Goal: Transaction & Acquisition: Obtain resource

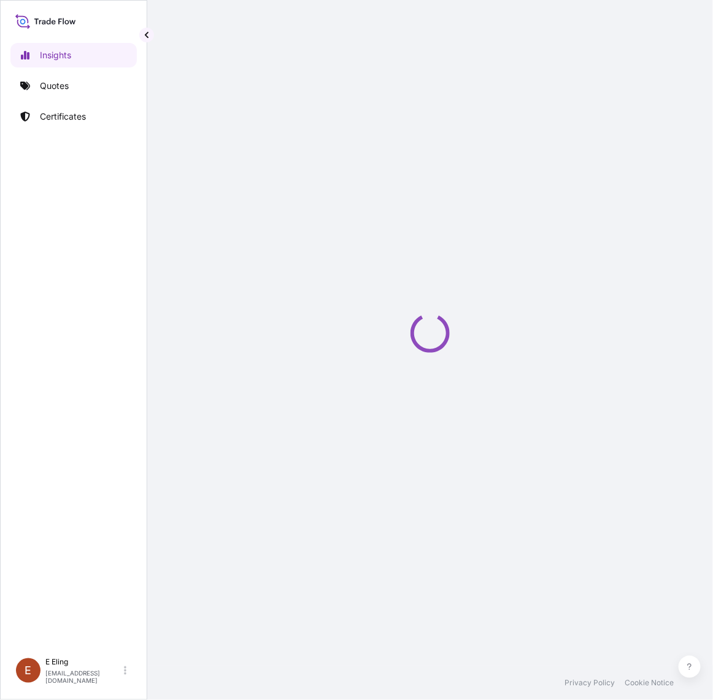
select select "2025"
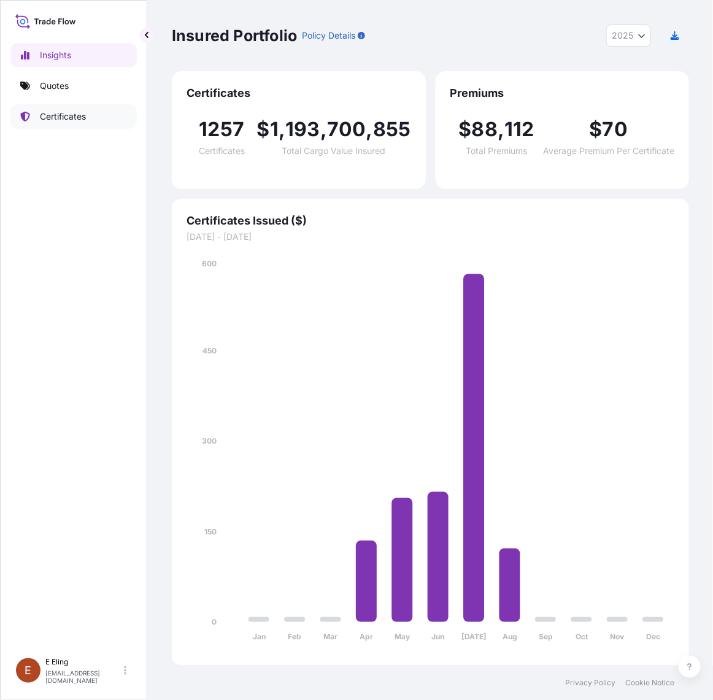
click at [72, 121] on p "Certificates" at bounding box center [63, 116] width 46 height 12
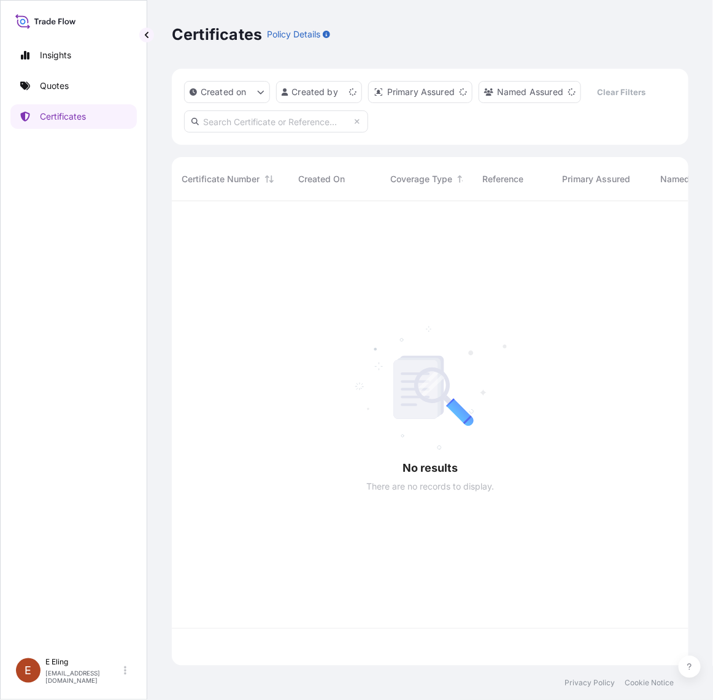
scroll to position [460, 505]
click at [250, 126] on input "text" at bounding box center [276, 121] width 184 height 22
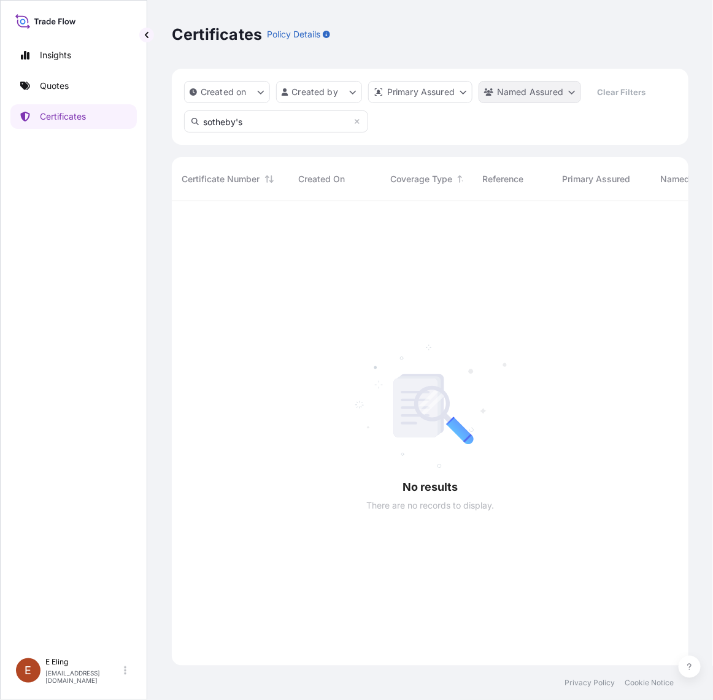
type input "sotheby's"
click at [505, 97] on html "Insights Quotes Certificates [PERSON_NAME] [EMAIL_ADDRESS][DOMAIN_NAME] Certifi…" at bounding box center [356, 350] width 713 height 700
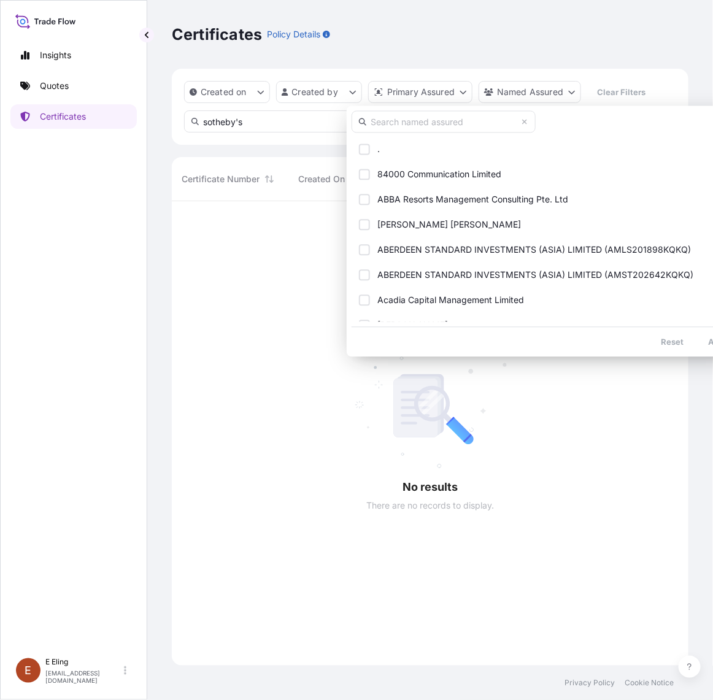
click at [404, 126] on input "text" at bounding box center [443, 122] width 184 height 22
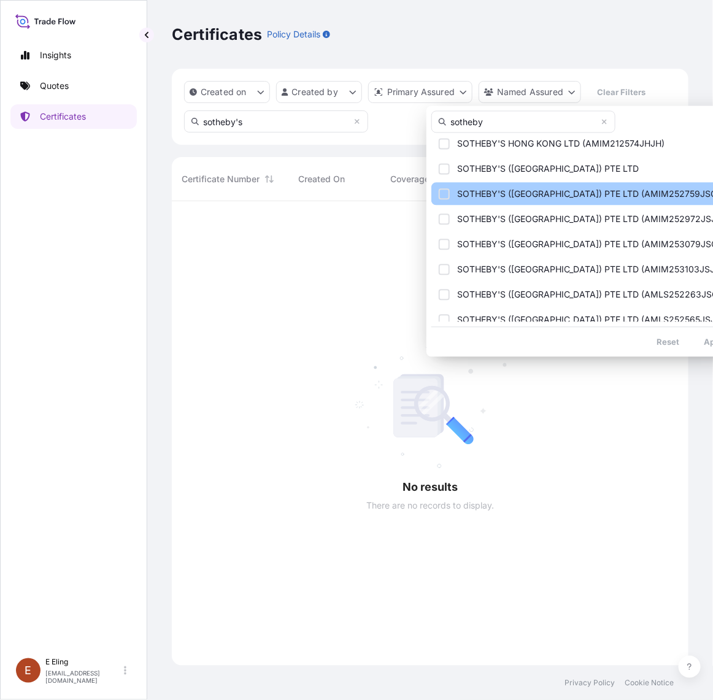
scroll to position [107, 0]
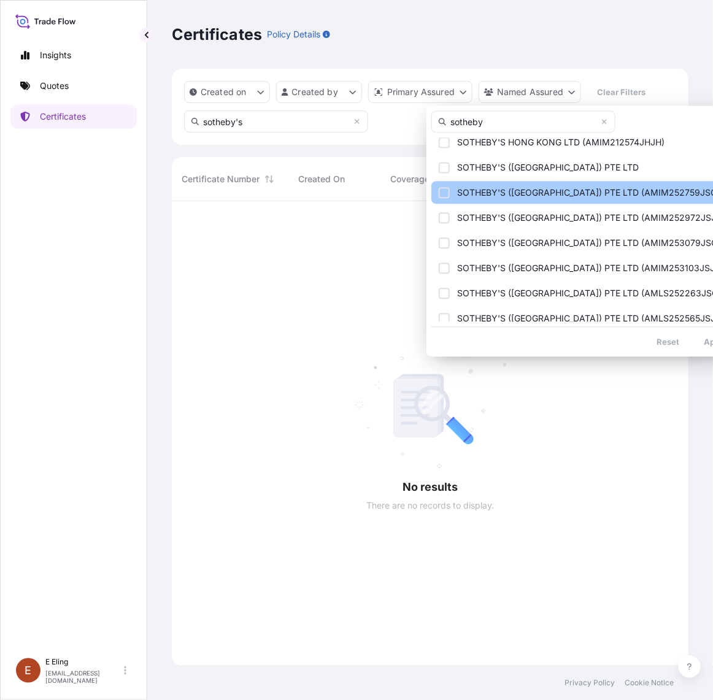
type input "sotheby"
click at [445, 188] on div "Select Option" at bounding box center [444, 192] width 11 height 11
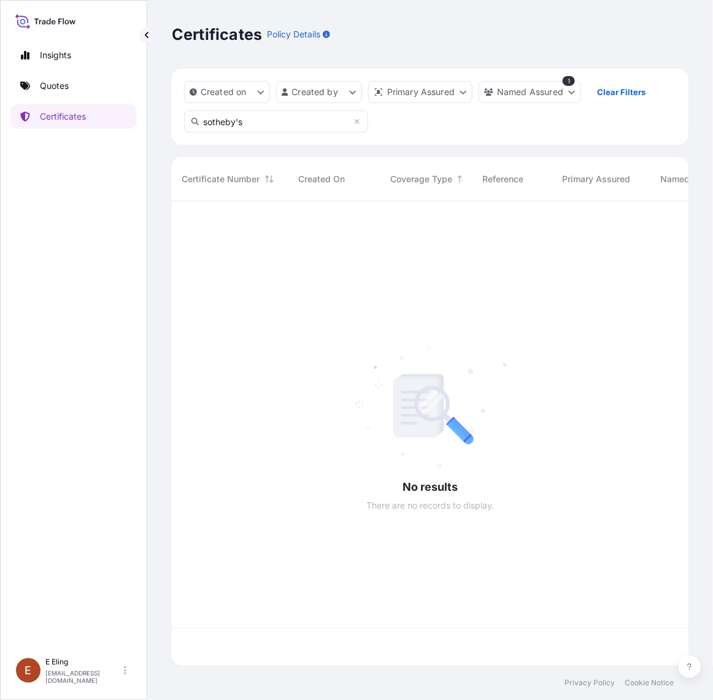
scroll to position [460, 505]
click at [136, 124] on div "Insights Quotes Certificates [PERSON_NAME] [EMAIL_ADDRESS][DOMAIN_NAME] Certifi…" at bounding box center [356, 350] width 713 height 700
click at [554, 91] on html "Insights Quotes Certificates [PERSON_NAME] [EMAIL_ADDRESS][DOMAIN_NAME] Certifi…" at bounding box center [356, 350] width 713 height 700
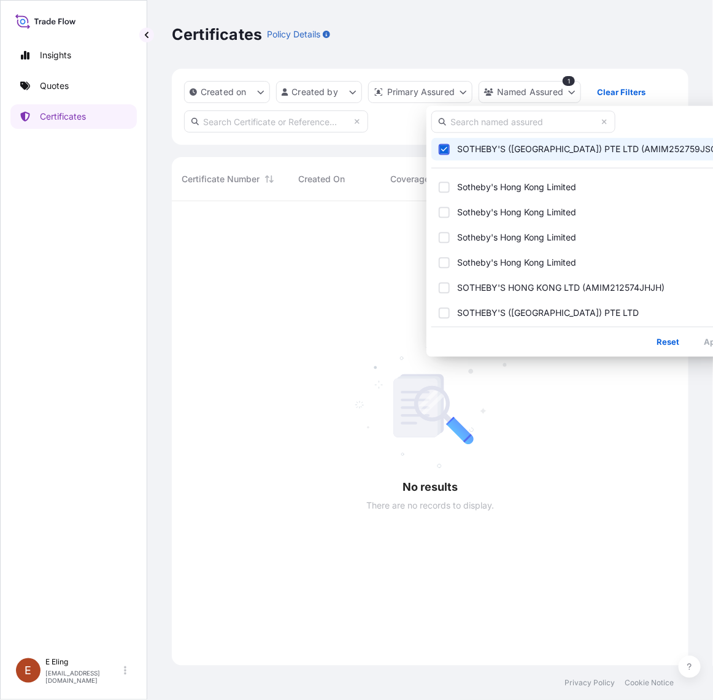
click at [440, 153] on span "Select Option" at bounding box center [444, 149] width 9 height 9
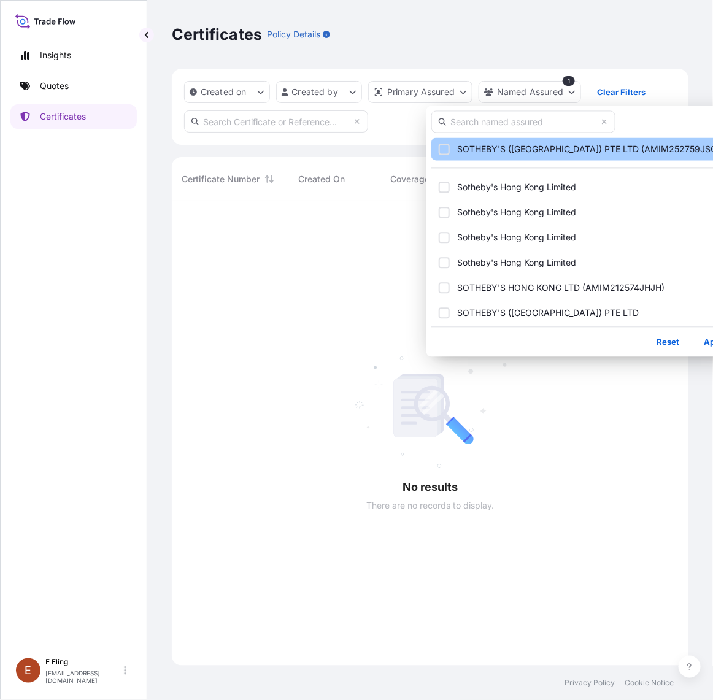
click at [442, 144] on div "Select Option" at bounding box center [444, 149] width 11 height 11
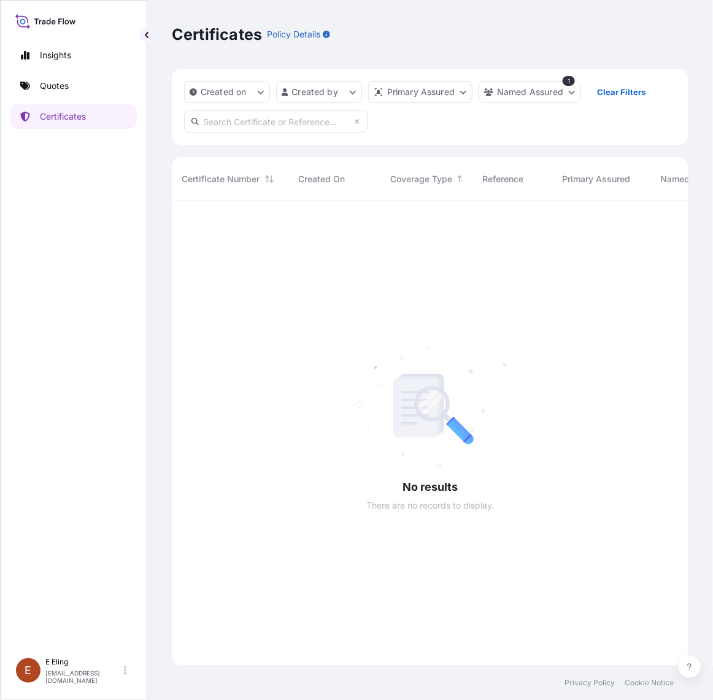
click at [367, 196] on html "Insights Quotes Certificates [PERSON_NAME] [EMAIL_ADDRESS][DOMAIN_NAME] Certifi…" at bounding box center [356, 350] width 713 height 700
click at [379, 240] on div at bounding box center [696, 433] width 1049 height 464
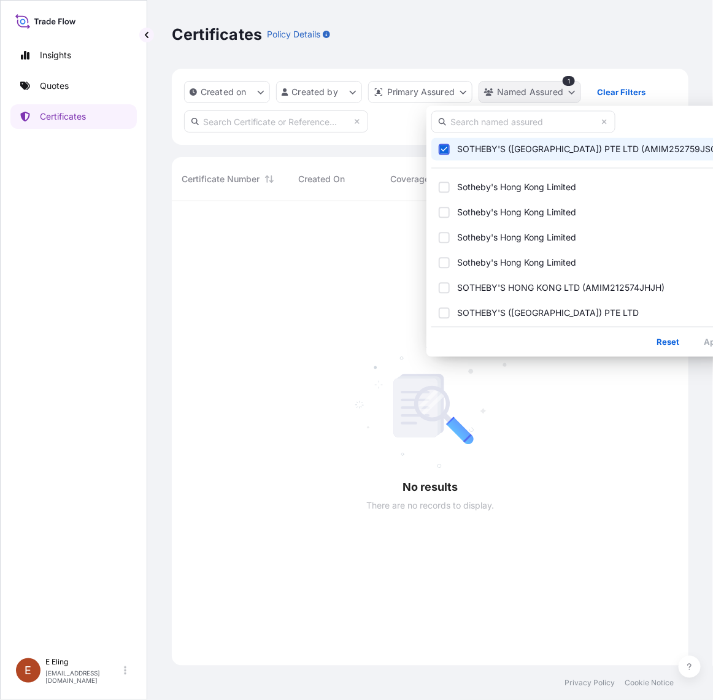
click at [543, 98] on html "Insights Quotes Certificates [PERSON_NAME] [EMAIL_ADDRESS][DOMAIN_NAME] Certifi…" at bounding box center [356, 350] width 713 height 700
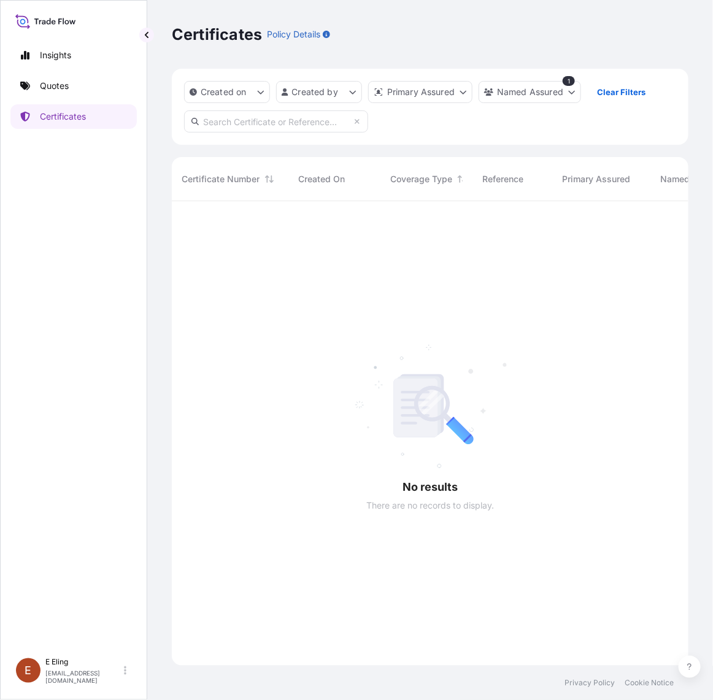
click at [231, 115] on html "Insights Quotes Certificates [PERSON_NAME] [EMAIL_ADDRESS][DOMAIN_NAME] Certifi…" at bounding box center [356, 350] width 713 height 700
click at [231, 115] on input "text" at bounding box center [276, 121] width 184 height 22
type input "sotheby"
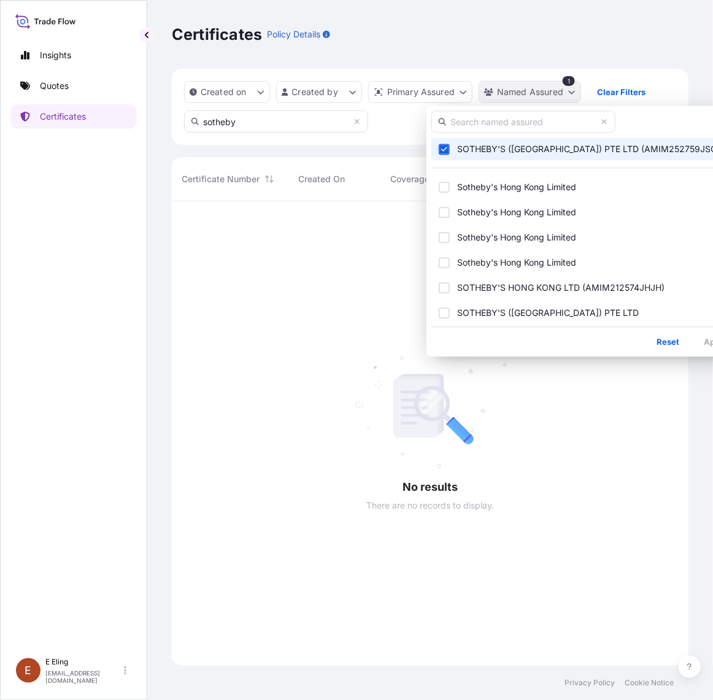
click at [564, 94] on html "Insights Quotes Certificates [PERSON_NAME] [EMAIL_ADDRESS][DOMAIN_NAME] Certifi…" at bounding box center [356, 350] width 713 height 700
click at [607, 93] on html "Insights Quotes Certificates [PERSON_NAME] [EMAIL_ADDRESS][DOMAIN_NAME] Certifi…" at bounding box center [356, 350] width 713 height 700
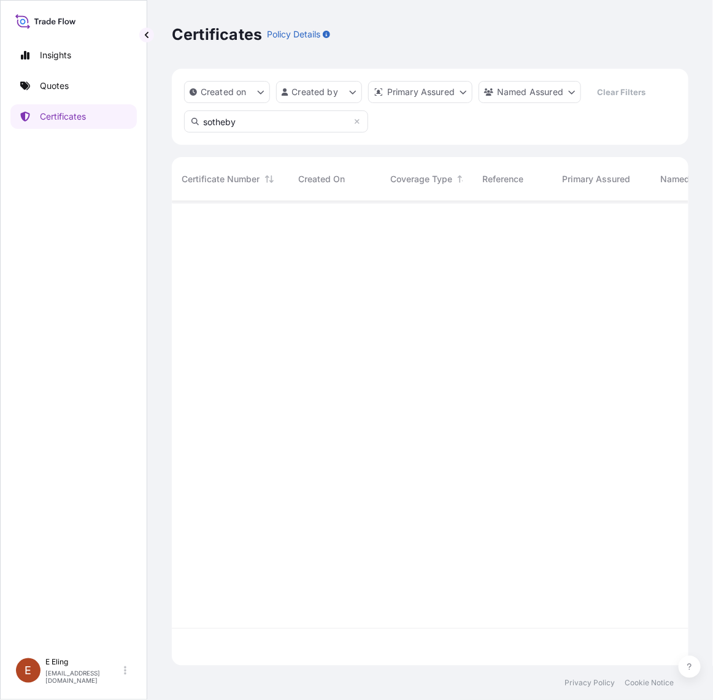
scroll to position [460, 505]
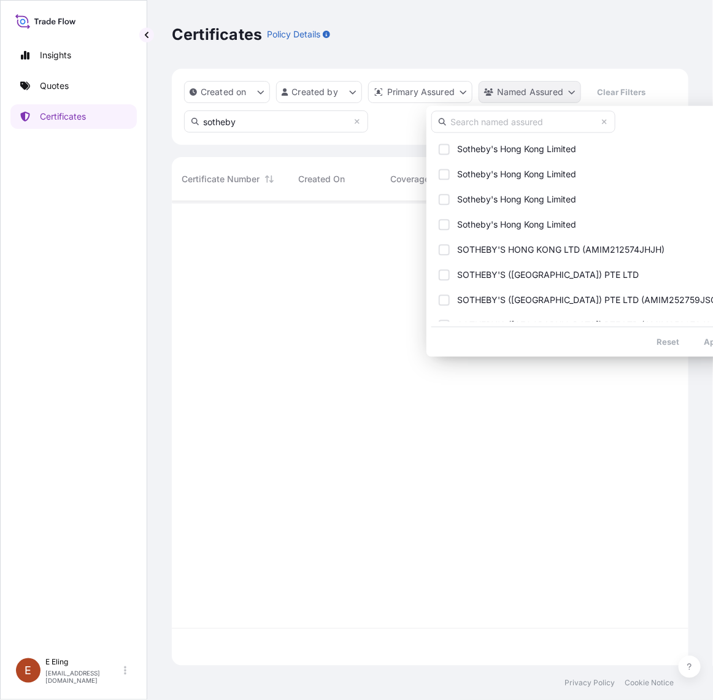
click at [565, 93] on html "Insights Quotes Certificates [PERSON_NAME] [EMAIL_ADDRESS][DOMAIN_NAME] Certifi…" at bounding box center [356, 350] width 713 height 700
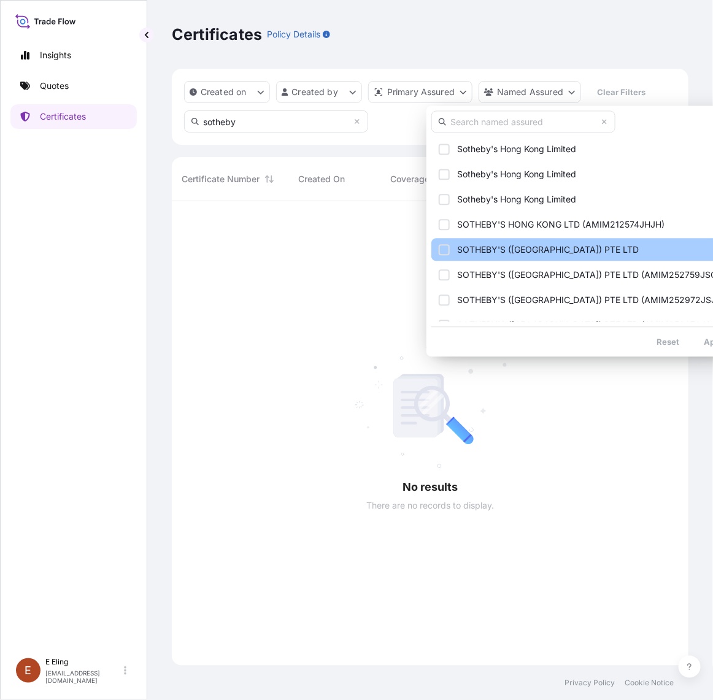
scroll to position [0, 0]
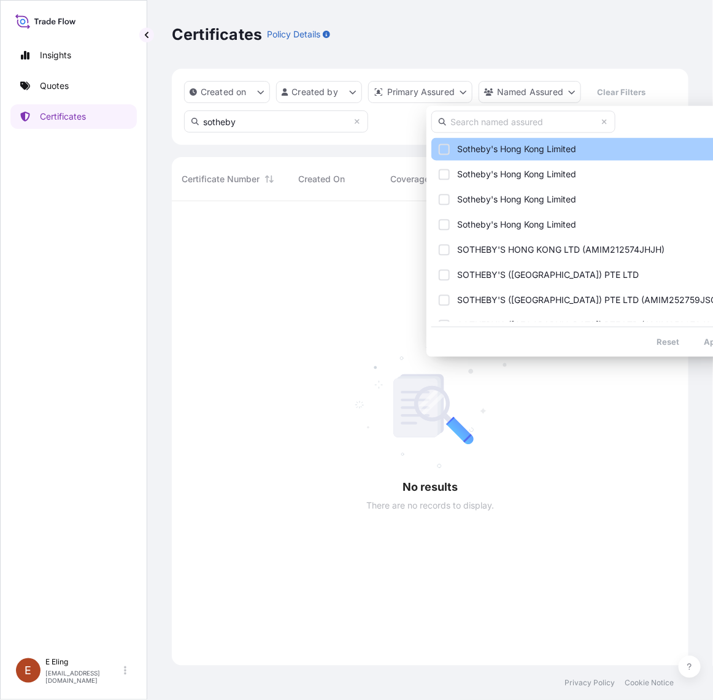
click at [448, 142] on button "Sotheby's Hong Kong Limited" at bounding box center [583, 149] width 305 height 23
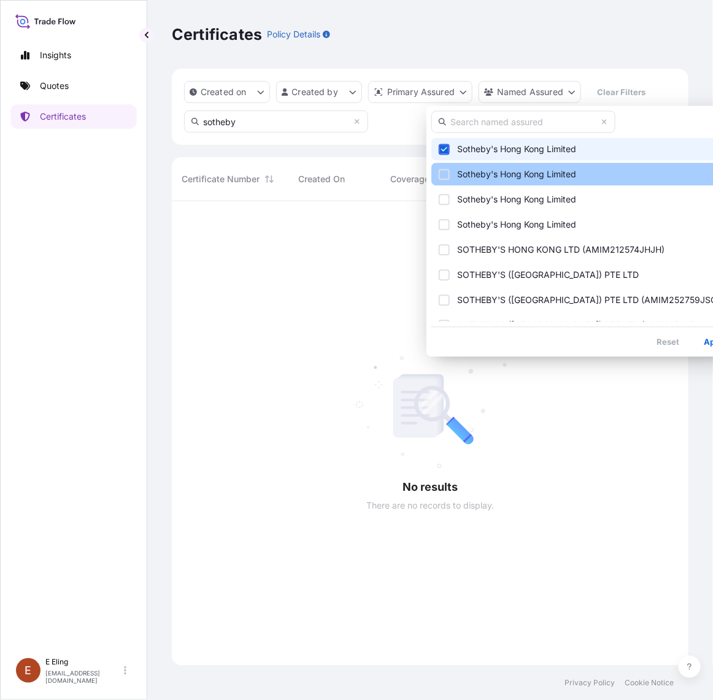
click at [445, 169] on div "Select Option" at bounding box center [444, 174] width 11 height 11
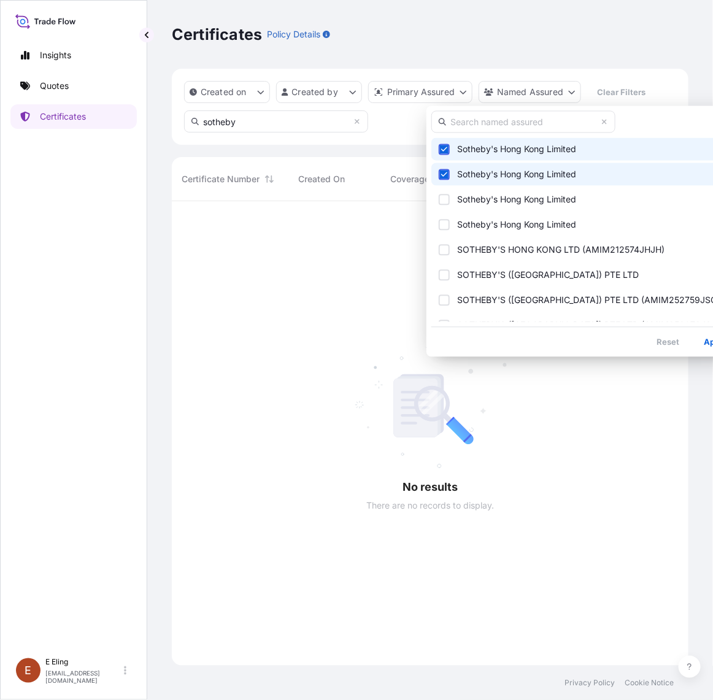
click at [450, 146] on button "Sotheby's Hong Kong Limited" at bounding box center [583, 149] width 305 height 23
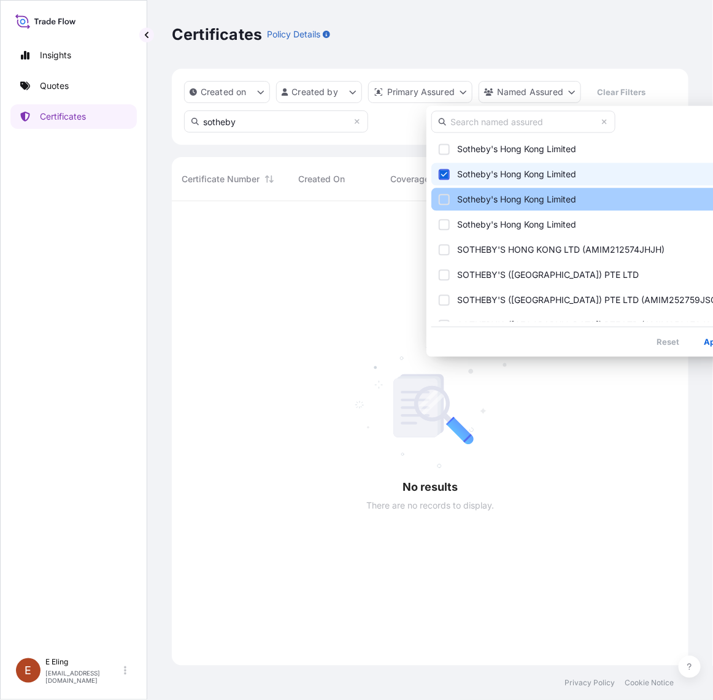
drag, startPoint x: 443, startPoint y: 172, endPoint x: 458, endPoint y: 207, distance: 37.4
click at [443, 173] on icon "Select Option" at bounding box center [444, 173] width 7 height 7
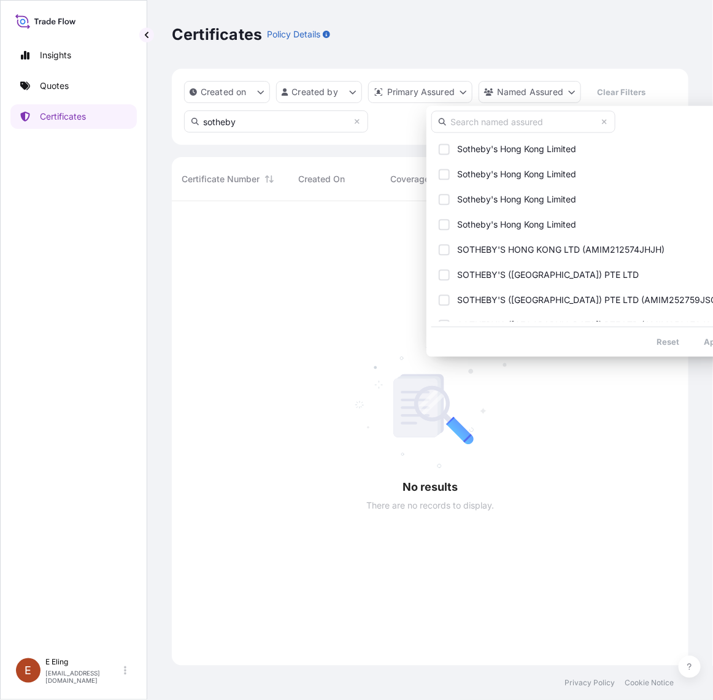
scroll to position [107, 0]
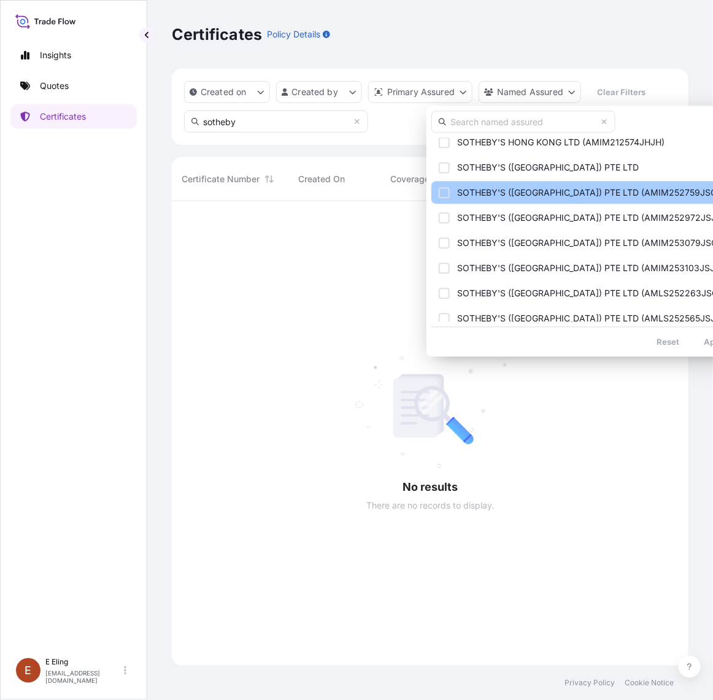
click at [451, 194] on button "SOTHEBY'S ([GEOGRAPHIC_DATA]) PTE LTD (AMIM252759JSCW)" at bounding box center [583, 193] width 305 height 23
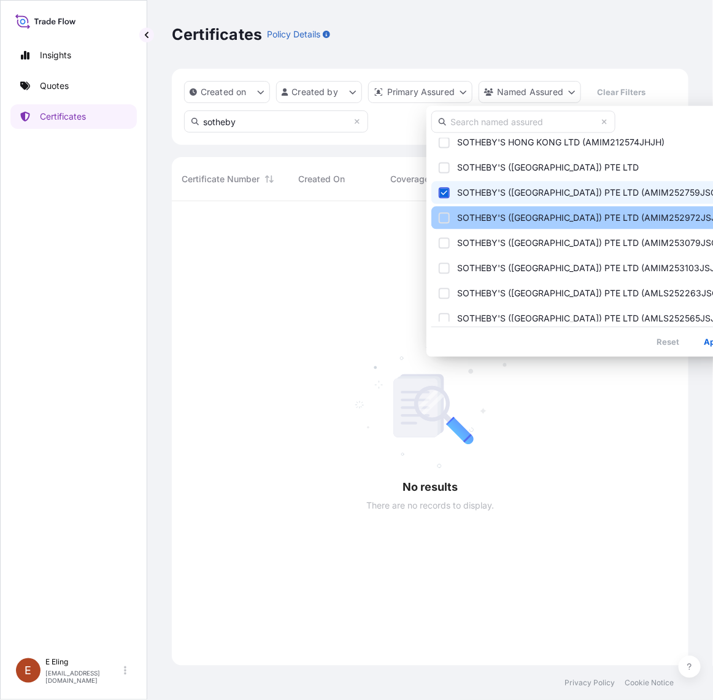
click at [448, 212] on div "Select Option" at bounding box center [444, 217] width 11 height 11
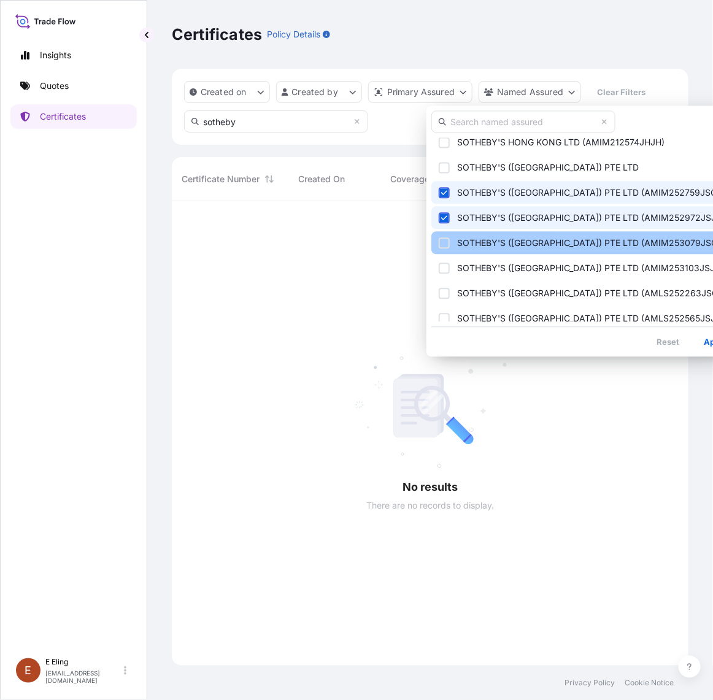
click at [448, 232] on button "SOTHEBY'S ([GEOGRAPHIC_DATA]) PTE LTD (AMIM253079JSCW)" at bounding box center [583, 243] width 305 height 23
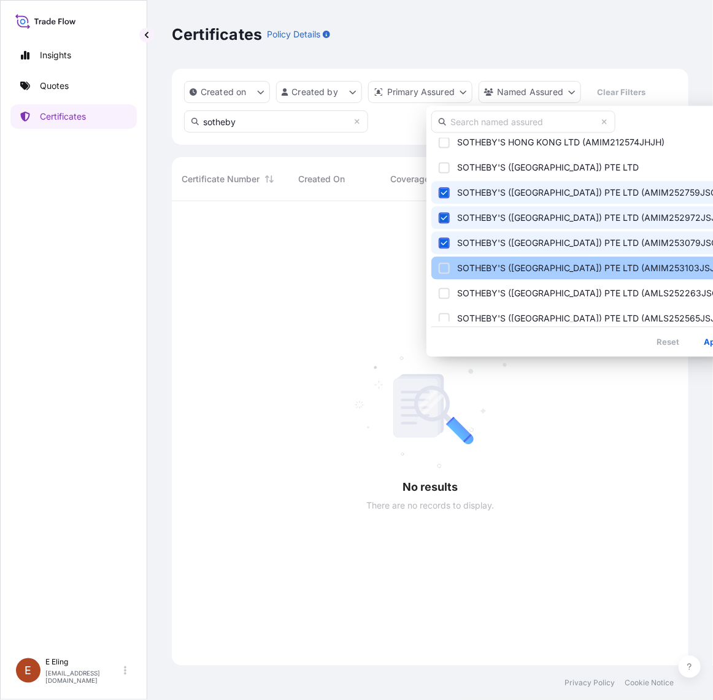
click at [449, 257] on button "SOTHEBY'S ([GEOGRAPHIC_DATA]) PTE LTD (AMIM253103JSJS)" at bounding box center [583, 268] width 305 height 23
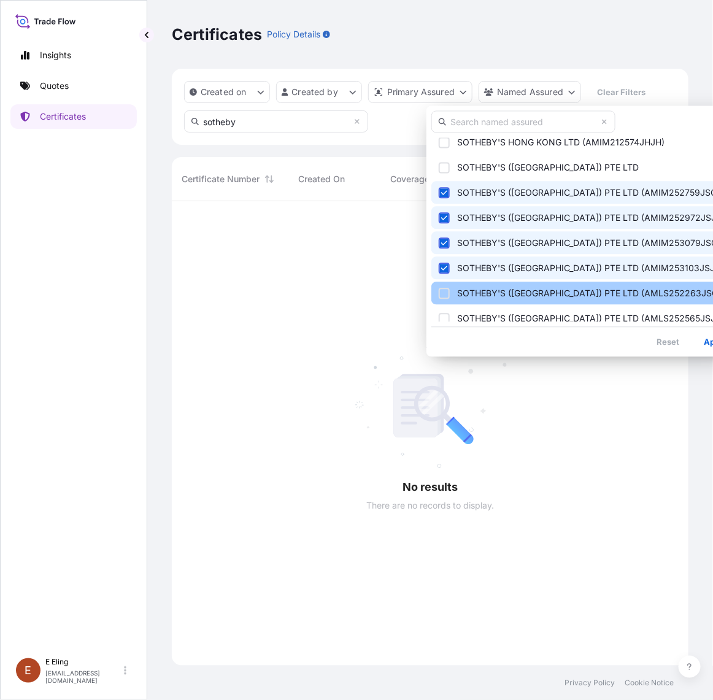
click at [431, 293] on button "SOTHEBY'S ([GEOGRAPHIC_DATA]) PTE LTD (AMLS252263JSCW)" at bounding box center [583, 293] width 305 height 23
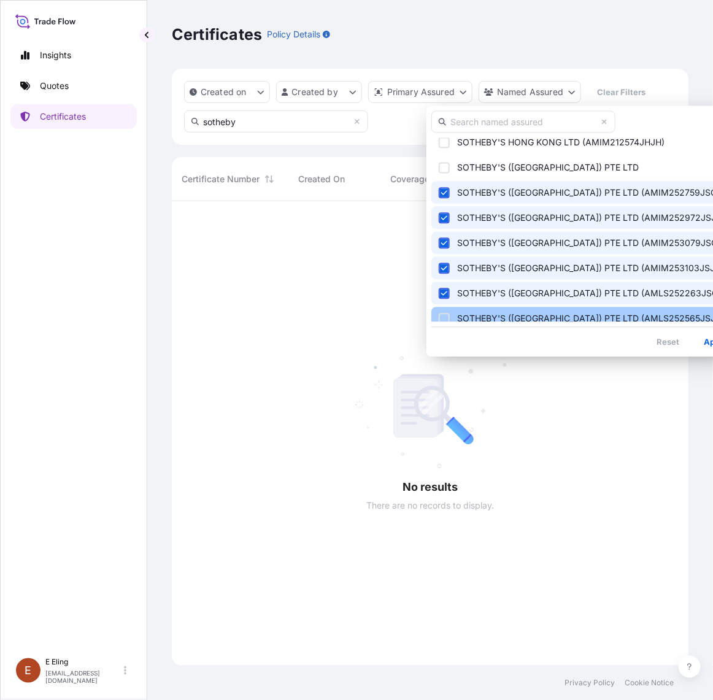
click at [437, 314] on button "SOTHEBY'S ([GEOGRAPHIC_DATA]) PTE LTD (AMLS252565JSJS)" at bounding box center [583, 318] width 305 height 23
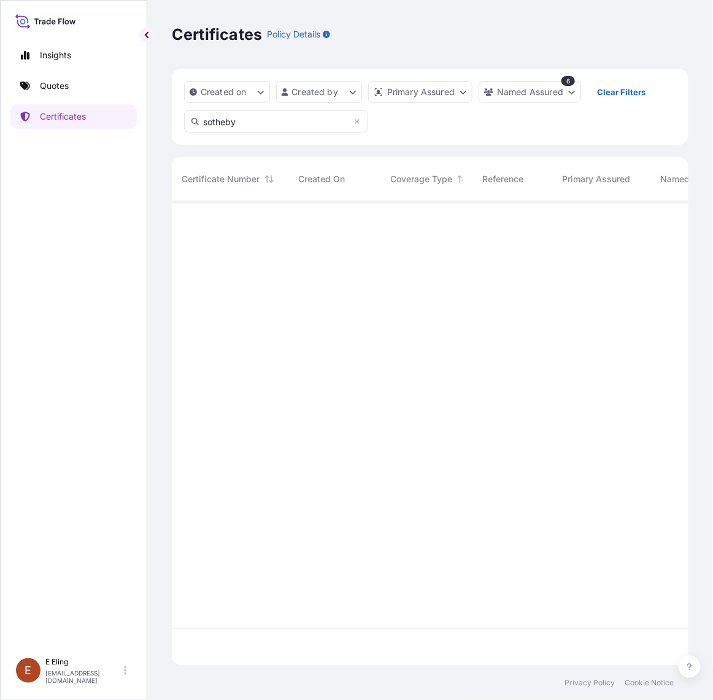
scroll to position [497, 505]
drag, startPoint x: 624, startPoint y: 248, endPoint x: 603, endPoint y: 259, distance: 23.9
click at [623, 253] on div at bounding box center [696, 433] width 1049 height 464
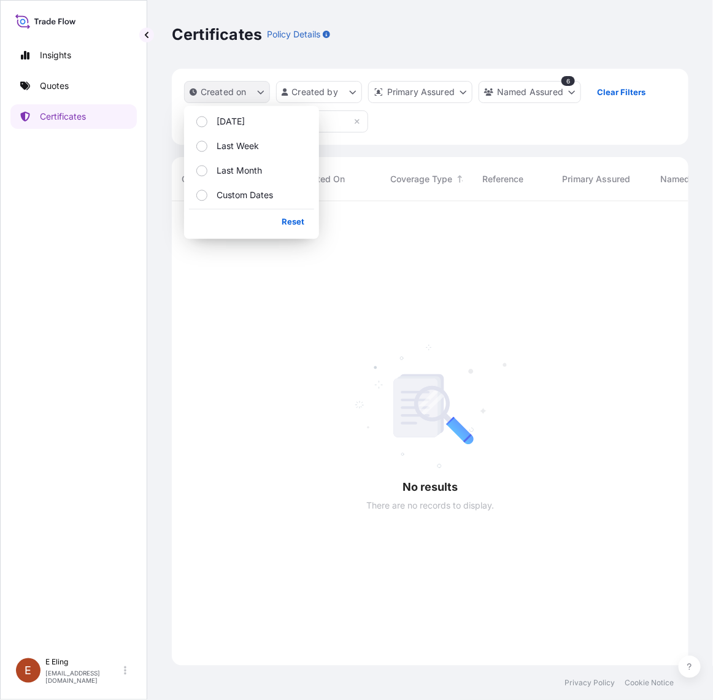
click at [243, 91] on p "Created on" at bounding box center [224, 92] width 46 height 12
click at [337, 89] on html "Insights Quotes Certificates [PERSON_NAME] [EMAIL_ADDRESS][DOMAIN_NAME] Certifi…" at bounding box center [356, 350] width 713 height 700
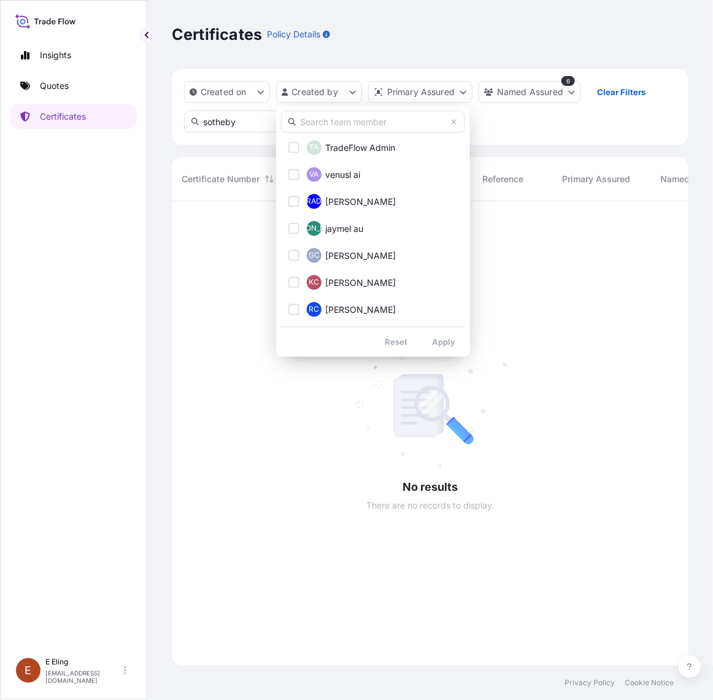
scroll to position [0, 0]
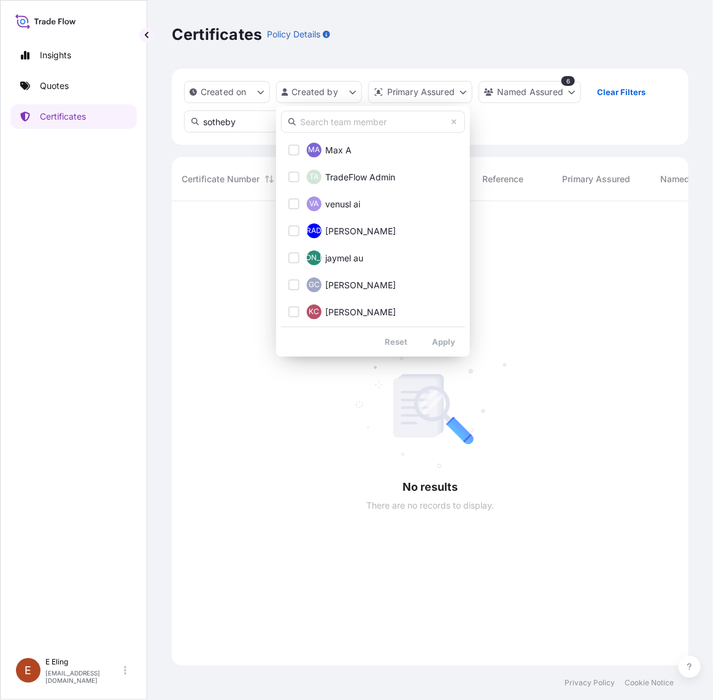
click at [362, 114] on input "text" at bounding box center [373, 122] width 184 height 22
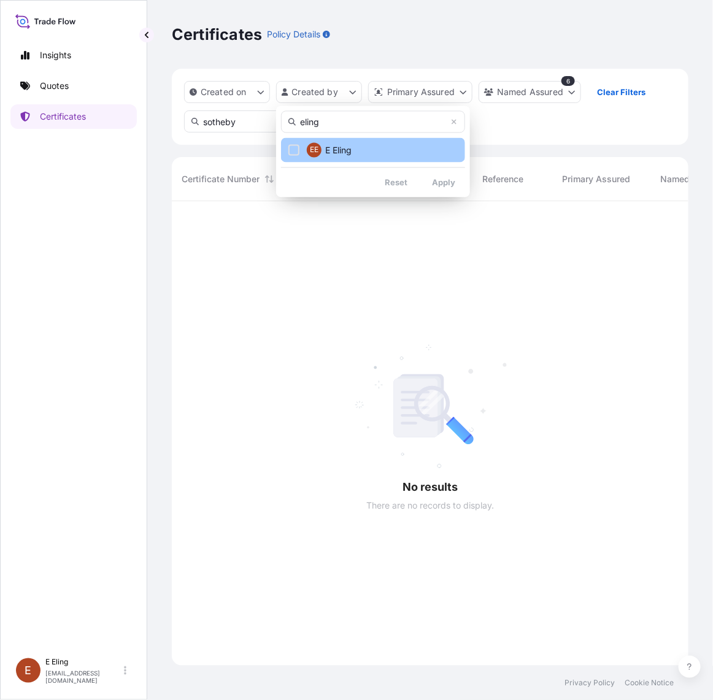
type input "eling"
click at [363, 148] on button "[PERSON_NAME]" at bounding box center [373, 150] width 184 height 25
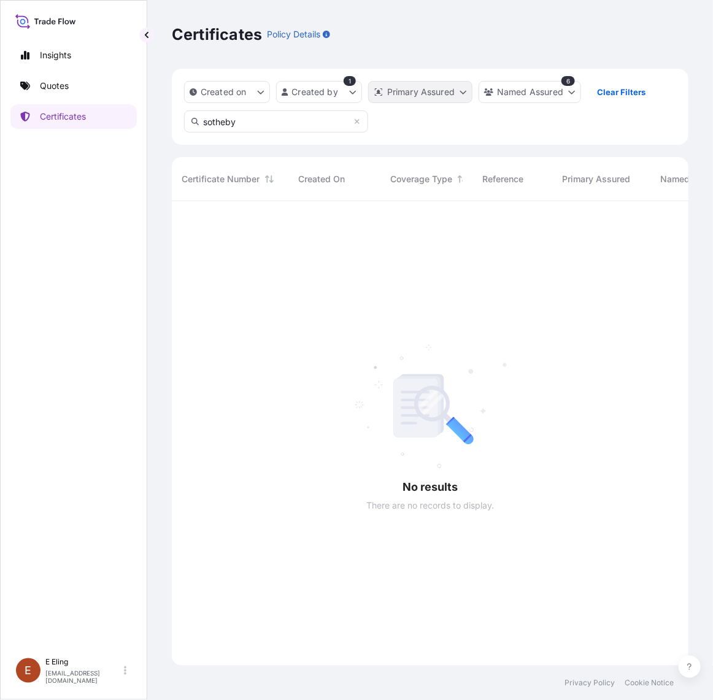
scroll to position [497, 505]
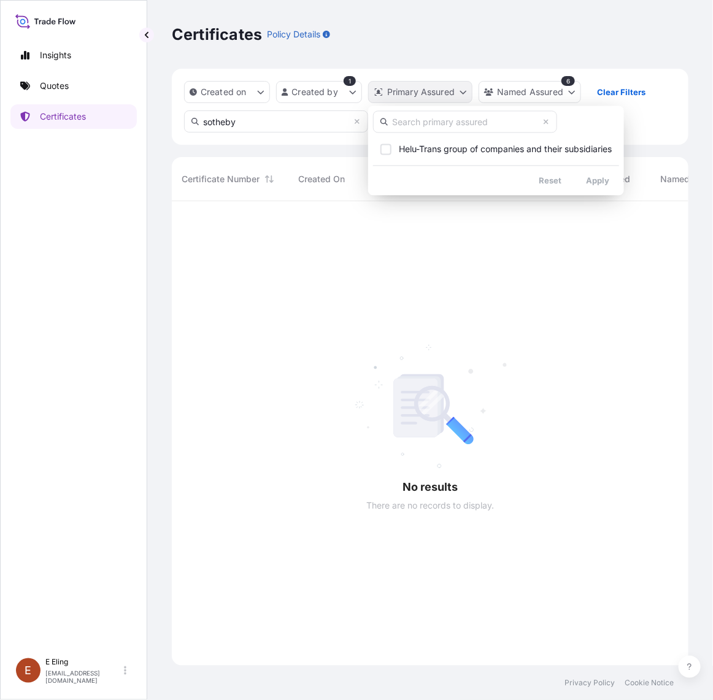
click at [459, 93] on html "Insights Quotes Certificates [PERSON_NAME] [EMAIL_ADDRESS][DOMAIN_NAME] Certifi…" at bounding box center [356, 350] width 713 height 700
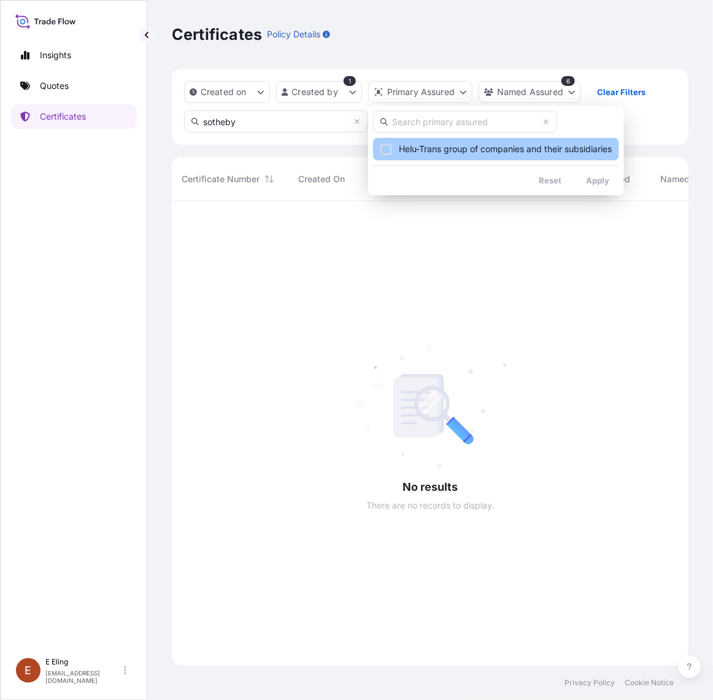
click at [448, 151] on span "Helu-Trans group of companies and their subsidiaries" at bounding box center [505, 150] width 213 height 12
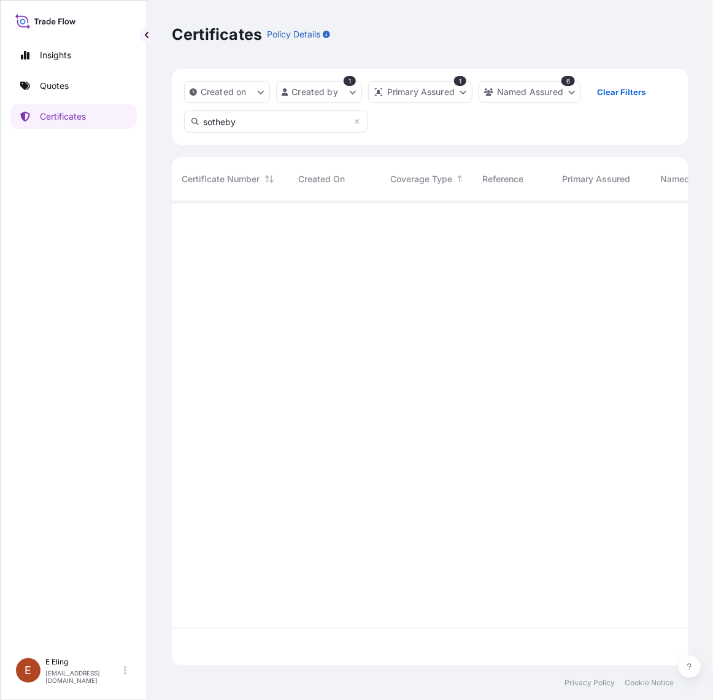
scroll to position [460, 505]
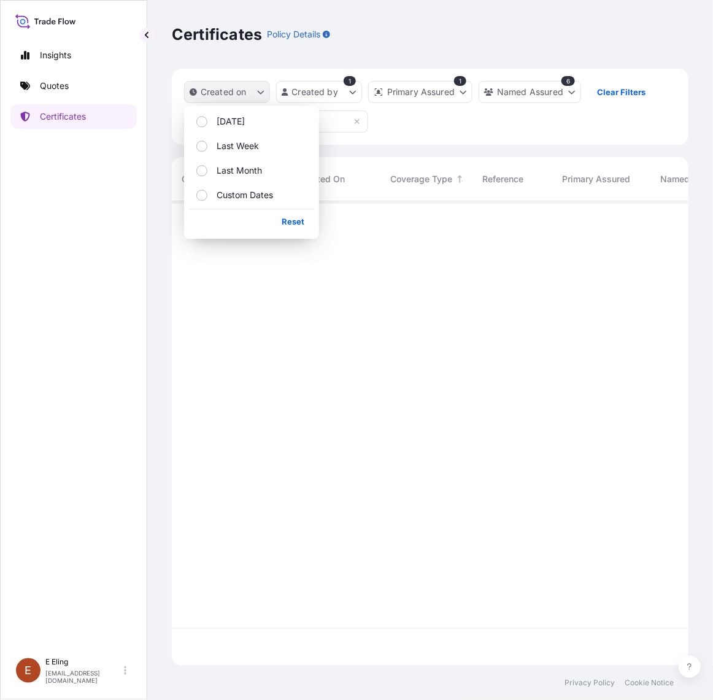
click at [262, 88] on icon "createdOn Filter options" at bounding box center [260, 91] width 7 height 7
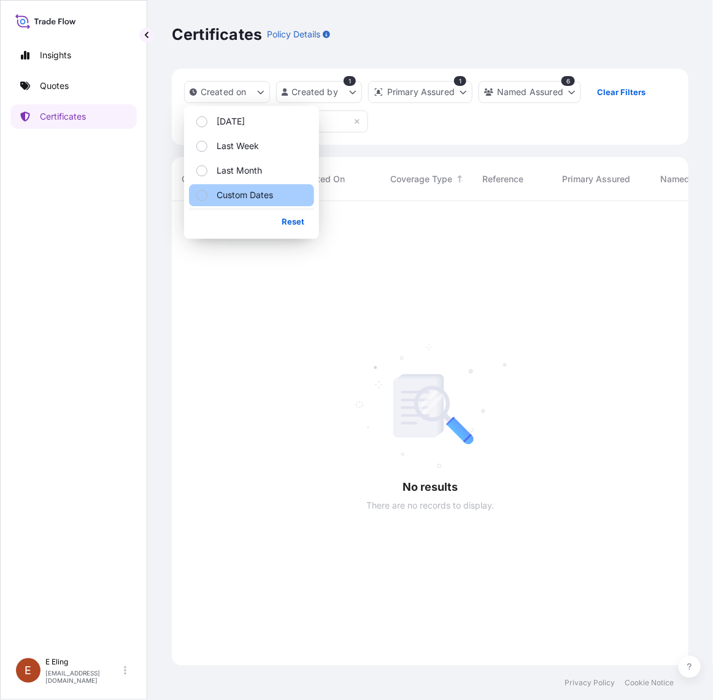
scroll to position [497, 505]
click at [232, 172] on p "Last Month" at bounding box center [238, 171] width 45 height 12
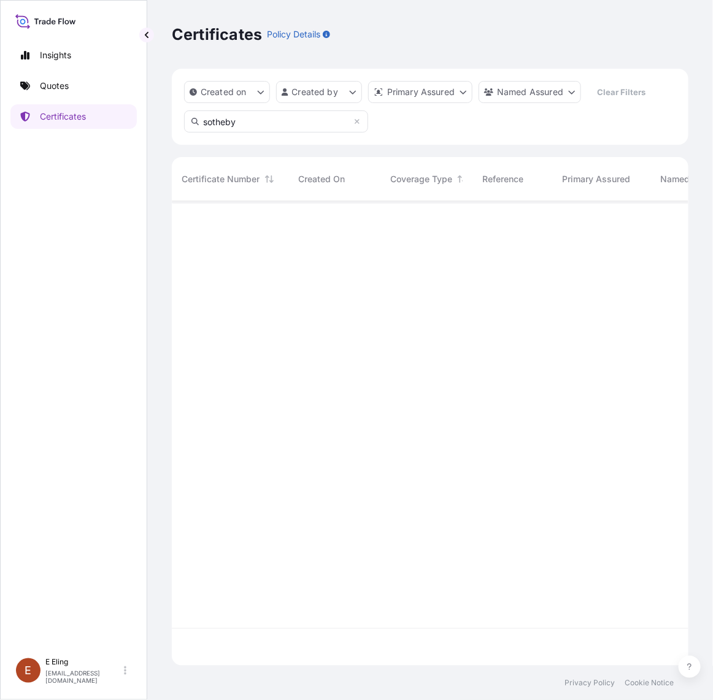
scroll to position [460, 505]
click at [359, 120] on icon at bounding box center [356, 121] width 5 height 5
click at [409, 338] on div at bounding box center [696, 414] width 1049 height 427
click at [65, 82] on p "Quotes" at bounding box center [54, 86] width 29 height 12
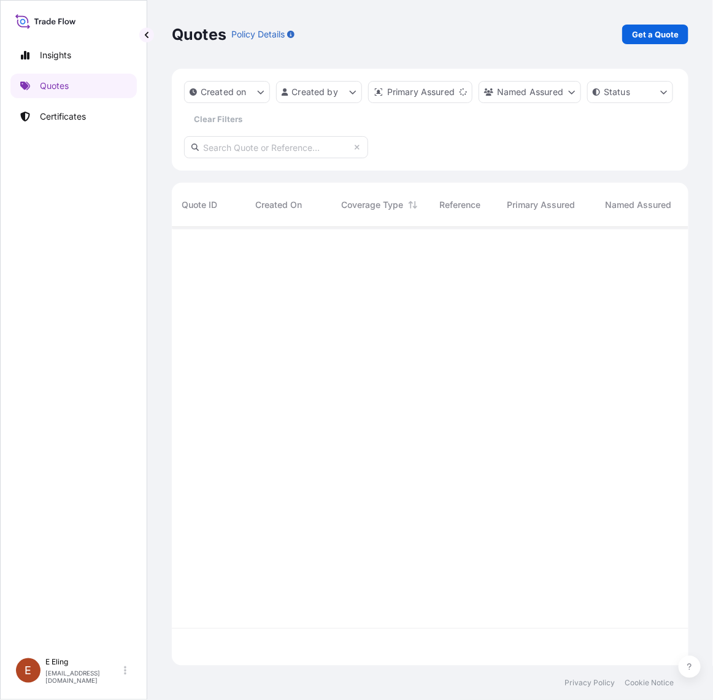
scroll to position [434, 505]
click at [640, 29] on p "Get a Quote" at bounding box center [655, 34] width 47 height 12
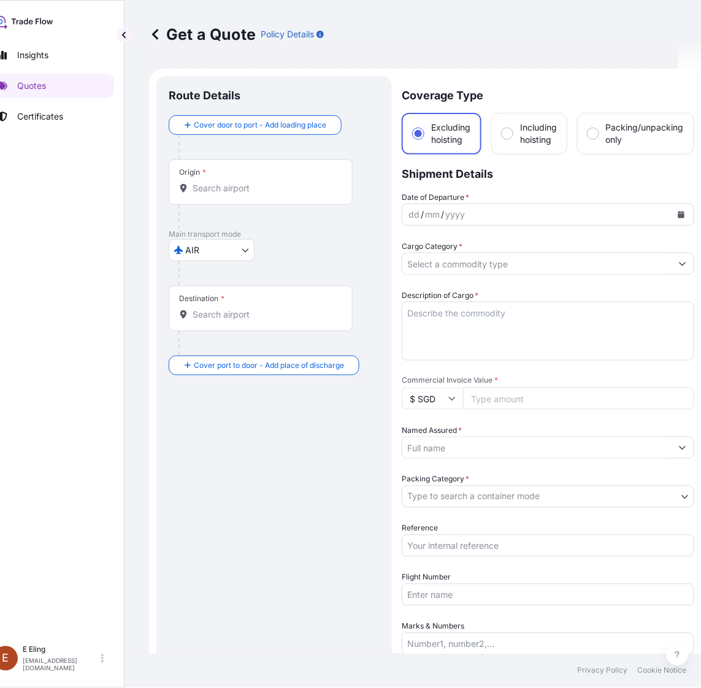
scroll to position [20, 0]
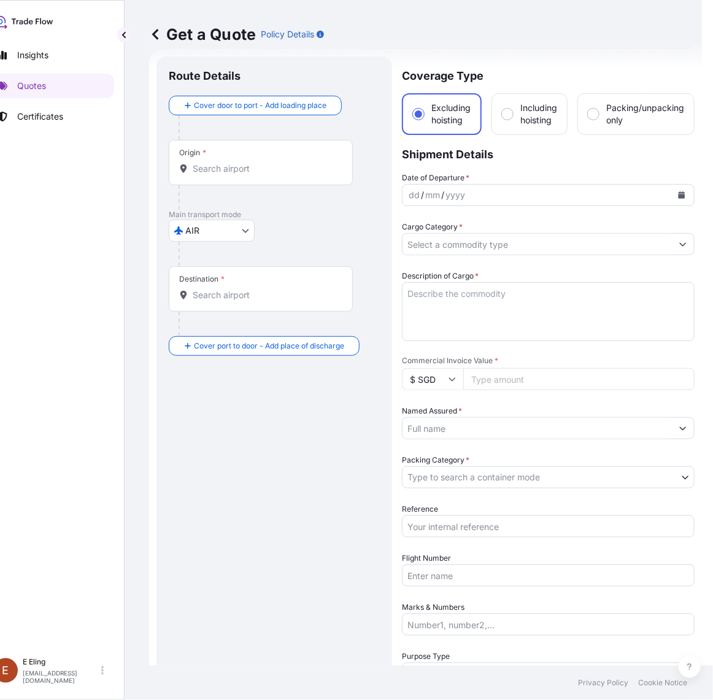
click at [245, 228] on body "Insights Quotes Certificates [PERSON_NAME] [EMAIL_ADDRESS][DOMAIN_NAME] Get a Q…" at bounding box center [333, 350] width 713 height 700
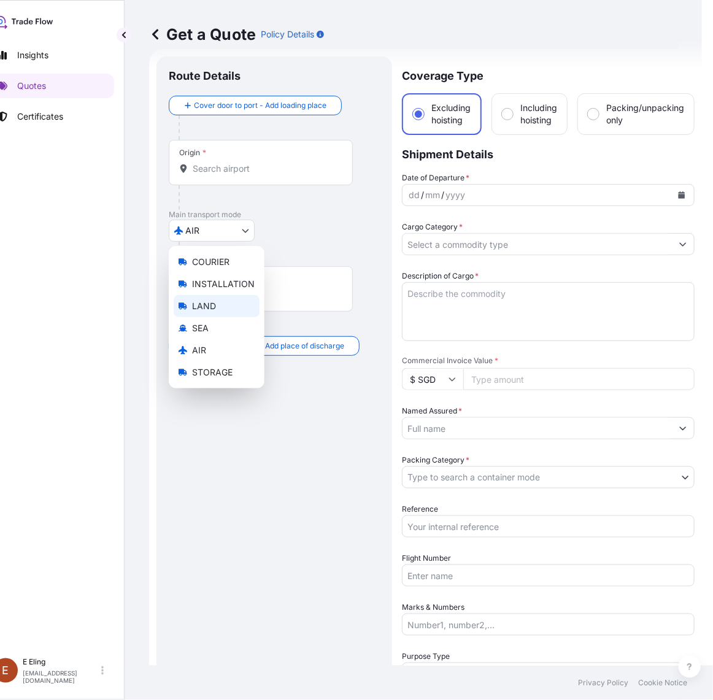
click at [228, 314] on div "LAND" at bounding box center [217, 306] width 86 height 22
select select "LAND"
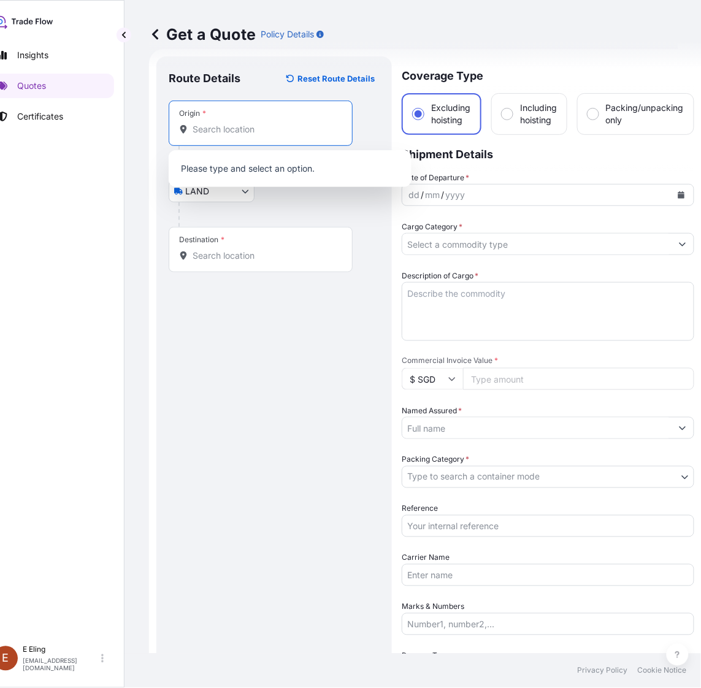
click at [261, 124] on input "Origin *" at bounding box center [265, 129] width 145 height 12
paste input "[GEOGRAPHIC_DATA]"
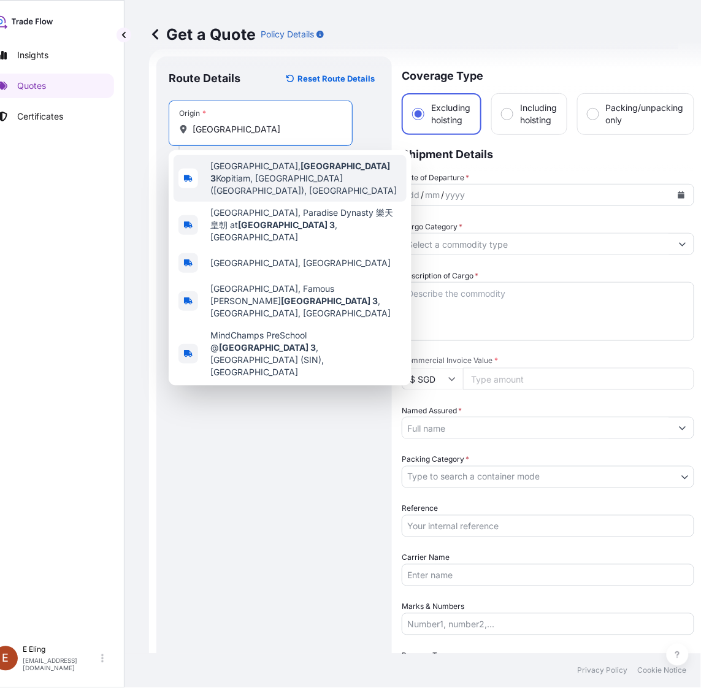
drag, startPoint x: 301, startPoint y: 132, endPoint x: 151, endPoint y: 123, distance: 149.9
click at [151, 124] on form "Route Details Reset Route Details Place of loading Road / Inland Road / Inland …" at bounding box center [425, 465] width 553 height 832
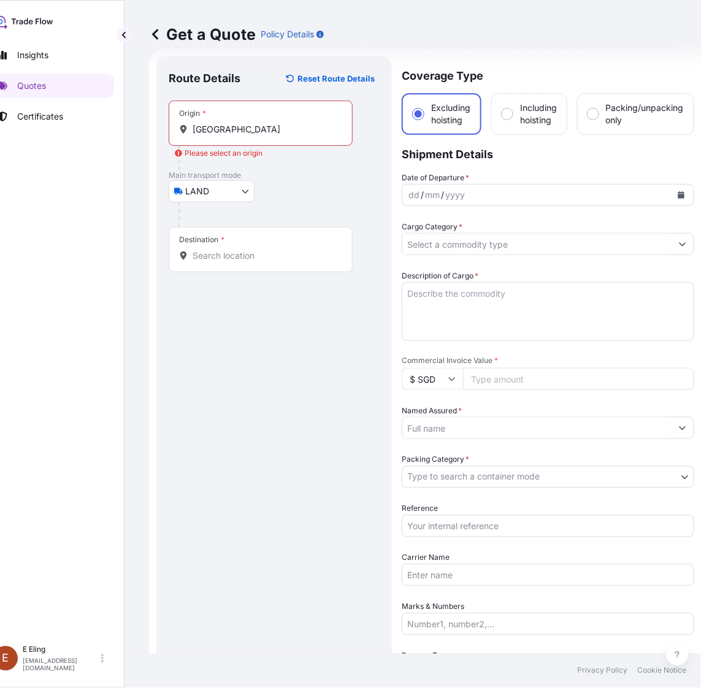
click at [270, 126] on input "[GEOGRAPHIC_DATA]" at bounding box center [265, 129] width 145 height 12
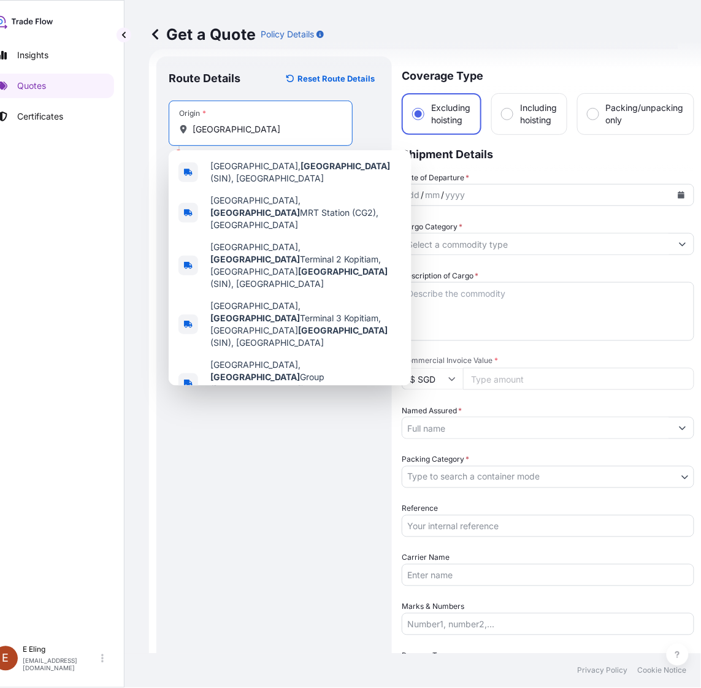
drag, startPoint x: 269, startPoint y: 126, endPoint x: 44, endPoint y: 133, distance: 224.6
click at [44, 133] on div "Insights Quotes Certificates [PERSON_NAME] [EMAIL_ADDRESS][DOMAIN_NAME] Get a Q…" at bounding box center [327, 344] width 701 height 688
paste input "terminal 3"
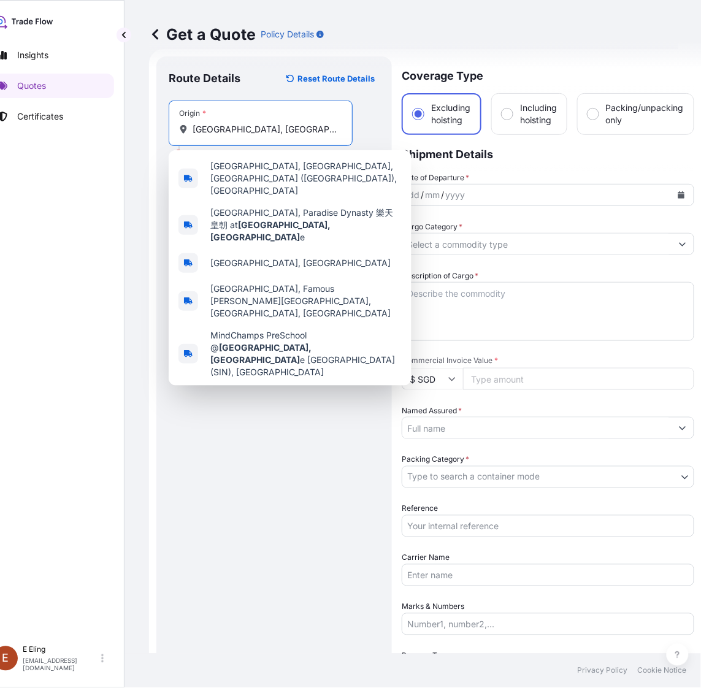
scroll to position [0, 2]
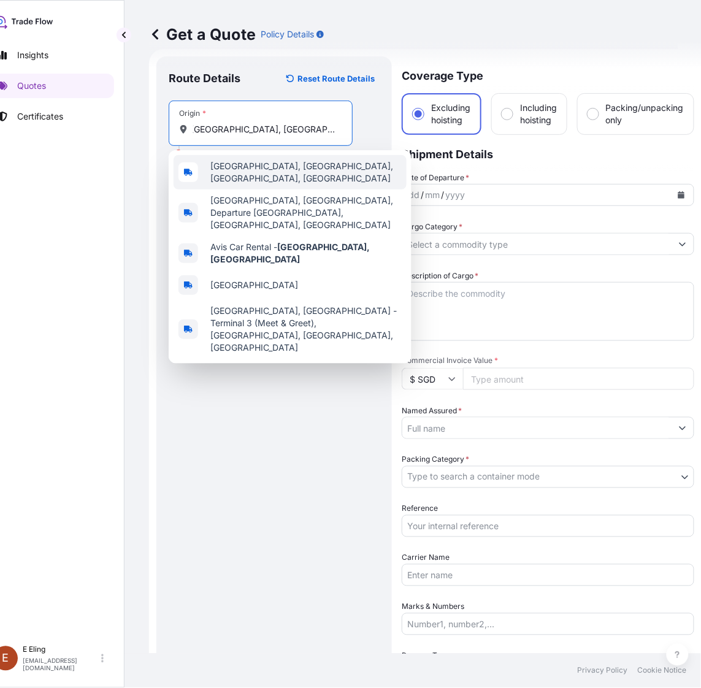
click at [280, 130] on input "[GEOGRAPHIC_DATA], [GEOGRAPHIC_DATA]" at bounding box center [265, 129] width 145 height 12
click at [315, 157] on div "[GEOGRAPHIC_DATA], [GEOGRAPHIC_DATA], [GEOGRAPHIC_DATA], [GEOGRAPHIC_DATA]" at bounding box center [290, 172] width 233 height 34
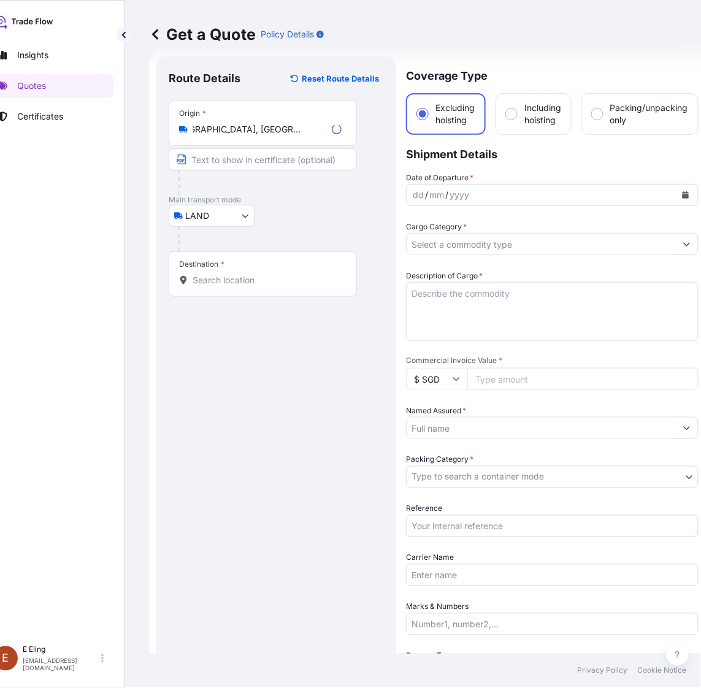
click at [322, 118] on div "Origin * [GEOGRAPHIC_DATA], [GEOGRAPHIC_DATA] Free Singapore Tour, [GEOGRAPHIC_…" at bounding box center [263, 123] width 188 height 45
click at [322, 123] on input "[GEOGRAPHIC_DATA], [GEOGRAPHIC_DATA], [GEOGRAPHIC_DATA], [GEOGRAPHIC_DATA]" at bounding box center [260, 129] width 134 height 12
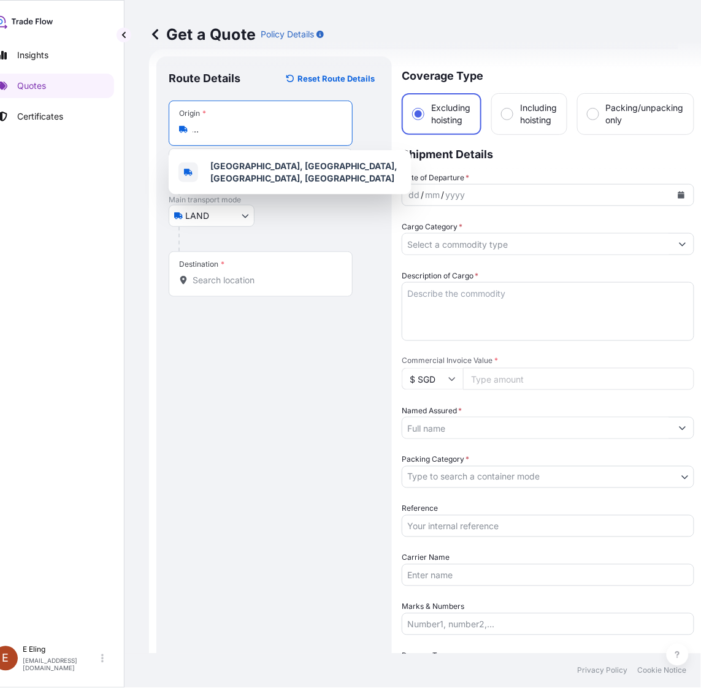
scroll to position [0, 0]
click at [290, 135] on input "[GEOGRAPHIC_DATA], [GEOGRAPHIC_DATA], [GEOGRAPHIC_DATA], [GEOGRAPHIC_DATA]" at bounding box center [265, 129] width 145 height 12
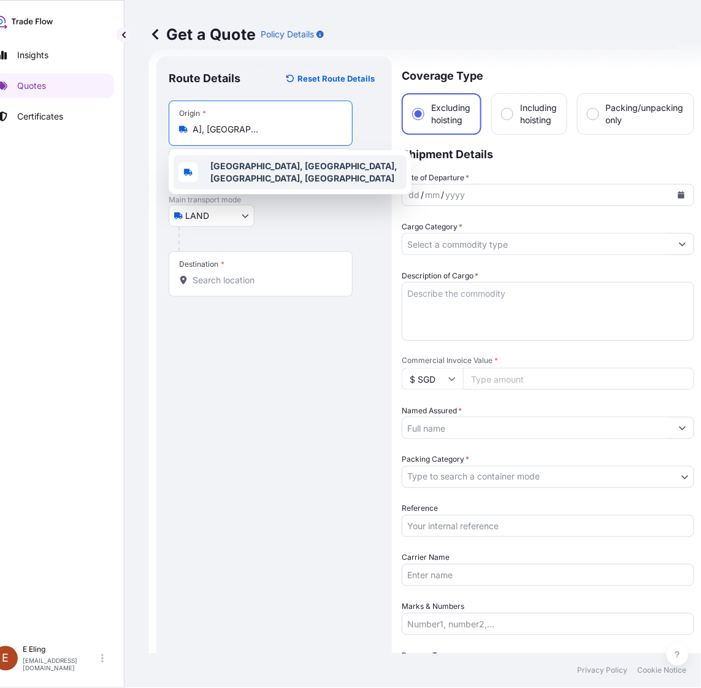
scroll to position [0, 138]
drag, startPoint x: 313, startPoint y: 127, endPoint x: 261, endPoint y: 126, distance: 52.8
click at [261, 126] on input "[GEOGRAPHIC_DATA], [GEOGRAPHIC_DATA], [GEOGRAPHIC_DATA], [GEOGRAPHIC_DATA]" at bounding box center [265, 129] width 145 height 12
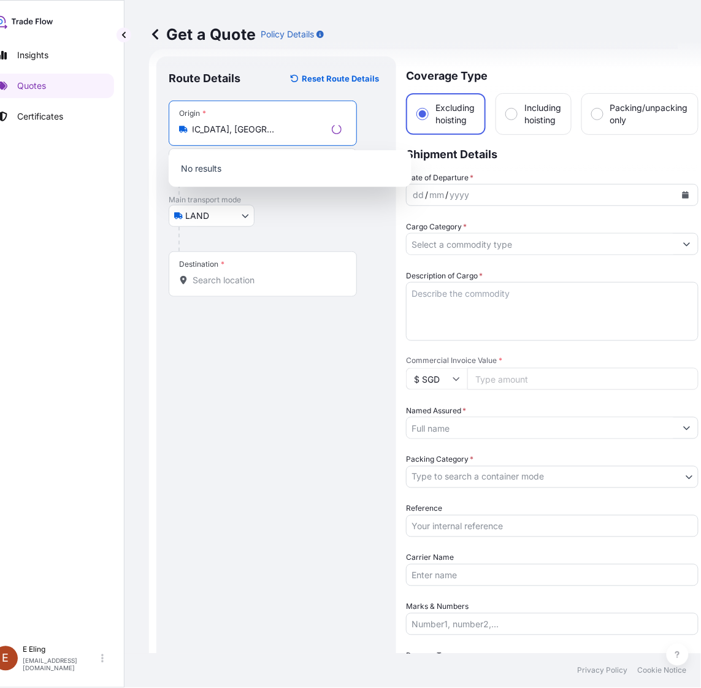
scroll to position [0, 46]
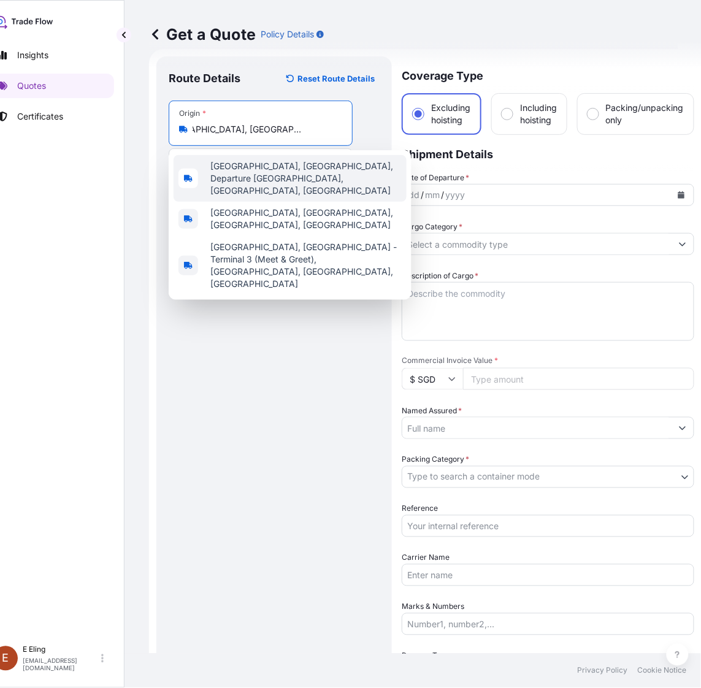
click at [305, 130] on input "[GEOGRAPHIC_DATA], [GEOGRAPHIC_DATA]" at bounding box center [265, 129] width 145 height 12
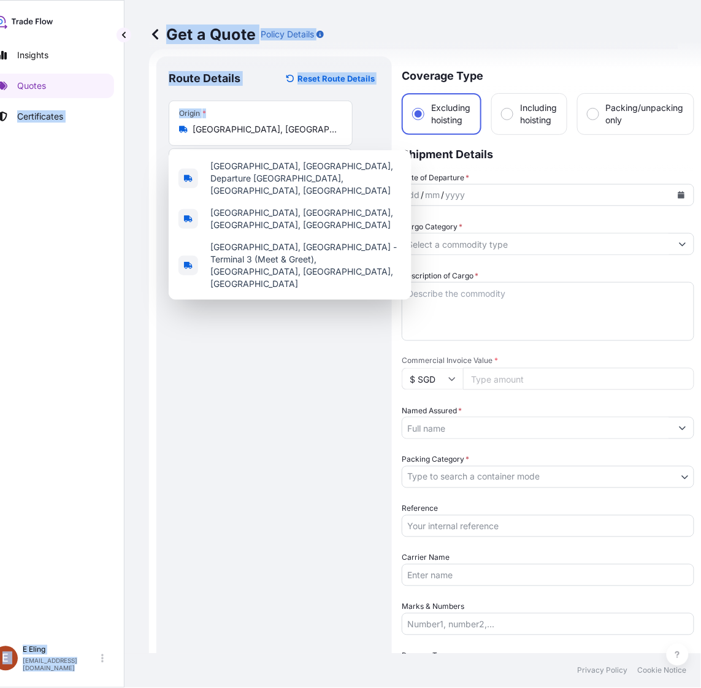
scroll to position [0, 0]
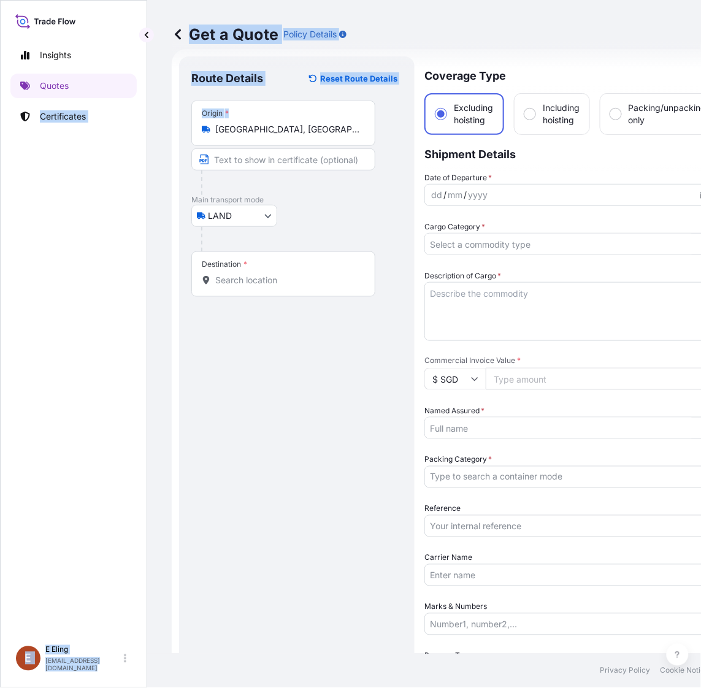
drag, startPoint x: 338, startPoint y: 130, endPoint x: -2, endPoint y: 123, distance: 339.8
click at [0, 123] on html "3 options available. 0 options available. 3 options available. Insights Quotes …" at bounding box center [350, 344] width 701 height 688
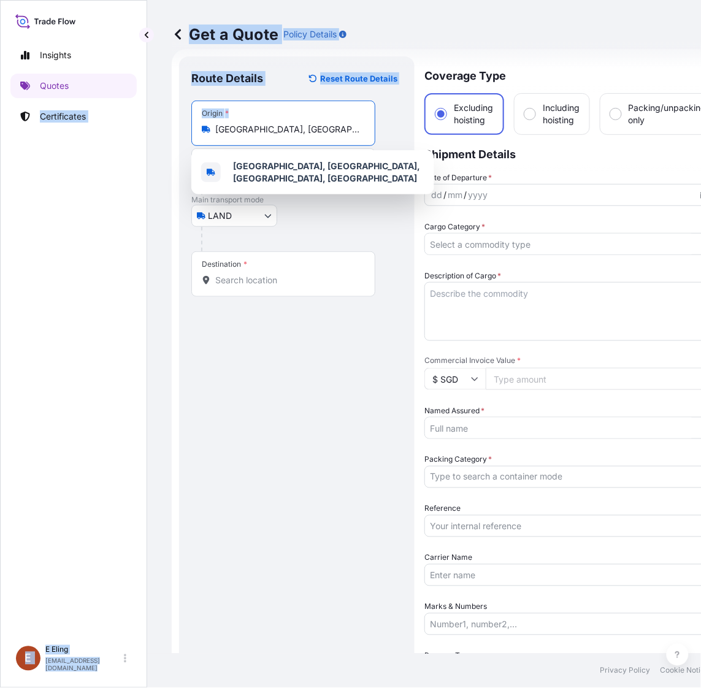
click at [339, 133] on input "[GEOGRAPHIC_DATA], [GEOGRAPHIC_DATA], [GEOGRAPHIC_DATA], [GEOGRAPHIC_DATA]" at bounding box center [287, 129] width 145 height 12
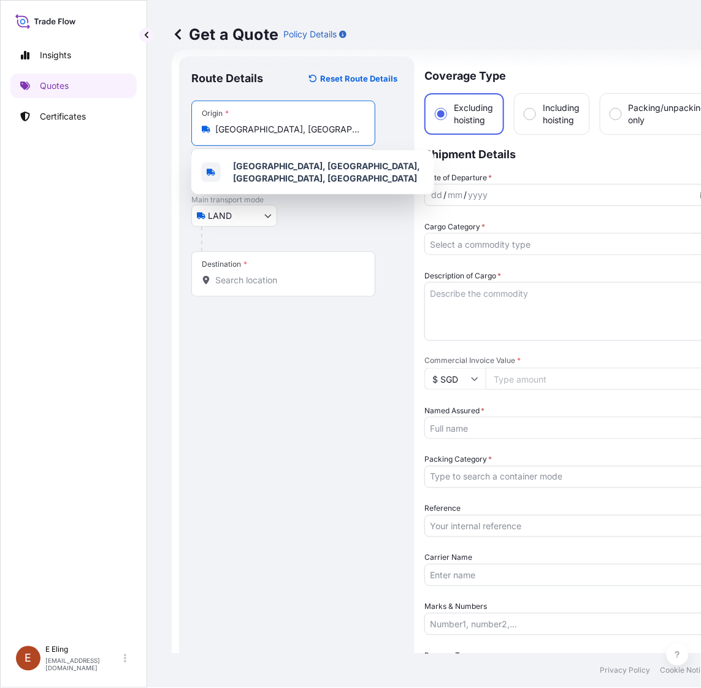
click at [339, 133] on input "[GEOGRAPHIC_DATA], [GEOGRAPHIC_DATA], [GEOGRAPHIC_DATA], [GEOGRAPHIC_DATA]" at bounding box center [287, 129] width 145 height 12
click at [344, 130] on input "[GEOGRAPHIC_DATA], [GEOGRAPHIC_DATA], [GEOGRAPHIC_DATA], [GEOGRAPHIC_DATA]" at bounding box center [287, 129] width 145 height 12
click at [362, 130] on div "[GEOGRAPHIC_DATA], [GEOGRAPHIC_DATA], [GEOGRAPHIC_DATA], [GEOGRAPHIC_DATA]" at bounding box center [283, 129] width 163 height 12
click at [360, 130] on input "[GEOGRAPHIC_DATA], [GEOGRAPHIC_DATA], [GEOGRAPHIC_DATA], [GEOGRAPHIC_DATA]" at bounding box center [287, 129] width 145 height 12
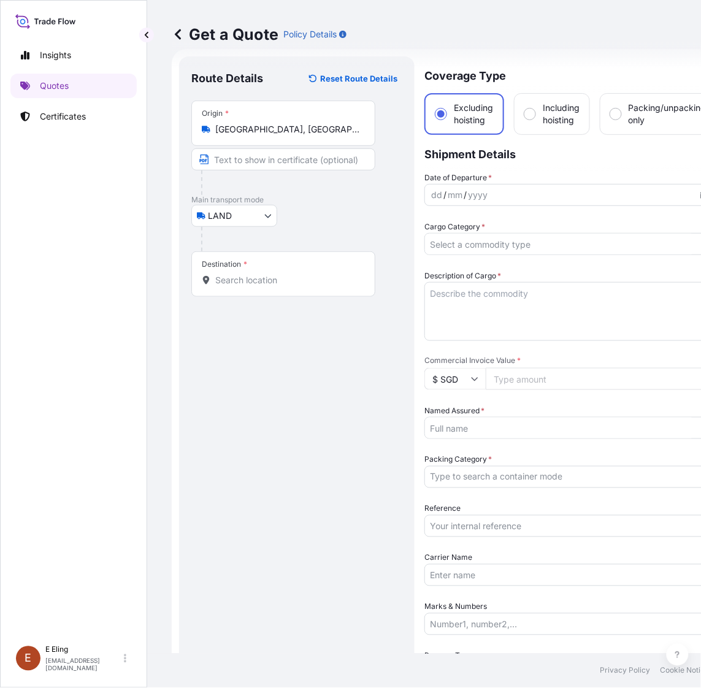
click at [362, 130] on div "[GEOGRAPHIC_DATA], [GEOGRAPHIC_DATA], [GEOGRAPHIC_DATA], [GEOGRAPHIC_DATA]" at bounding box center [283, 129] width 163 height 12
click at [360, 130] on input "[GEOGRAPHIC_DATA], [GEOGRAPHIC_DATA], [GEOGRAPHIC_DATA], [GEOGRAPHIC_DATA]" at bounding box center [287, 129] width 145 height 12
click at [362, 130] on div "[GEOGRAPHIC_DATA], [GEOGRAPHIC_DATA], [GEOGRAPHIC_DATA], [GEOGRAPHIC_DATA]" at bounding box center [283, 129] width 163 height 12
click at [360, 130] on input "[GEOGRAPHIC_DATA], [GEOGRAPHIC_DATA], [GEOGRAPHIC_DATA], [GEOGRAPHIC_DATA]" at bounding box center [287, 129] width 145 height 12
click at [287, 130] on input "[GEOGRAPHIC_DATA], [GEOGRAPHIC_DATA], [GEOGRAPHIC_DATA], [GEOGRAPHIC_DATA]" at bounding box center [287, 129] width 145 height 12
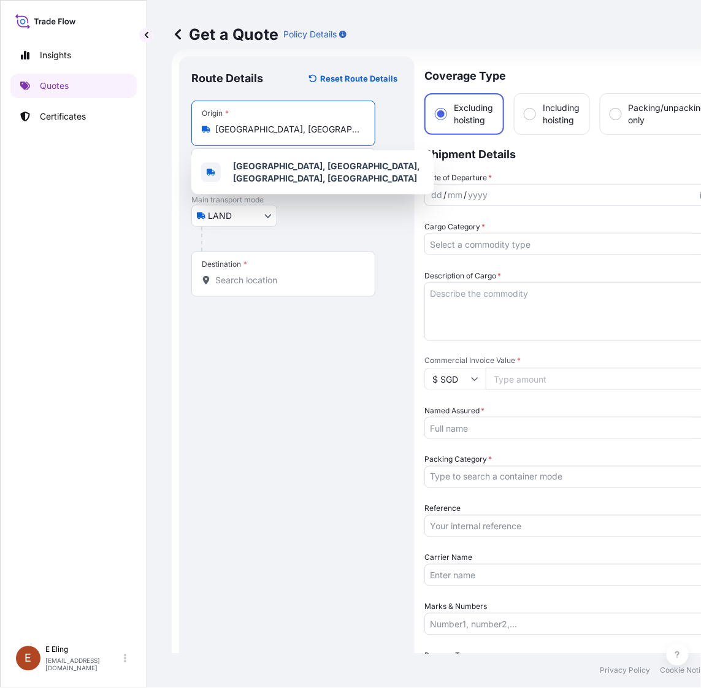
drag, startPoint x: 287, startPoint y: 130, endPoint x: 224, endPoint y: 126, distance: 62.7
click at [282, 130] on input "[GEOGRAPHIC_DATA], [GEOGRAPHIC_DATA], [GEOGRAPHIC_DATA], [GEOGRAPHIC_DATA]" at bounding box center [287, 129] width 145 height 12
drag, startPoint x: 220, startPoint y: 126, endPoint x: 488, endPoint y: 126, distance: 268.0
click at [488, 126] on form "Route Details Reset Route Details Place of loading Road / Inland Road / Inland …" at bounding box center [448, 465] width 553 height 832
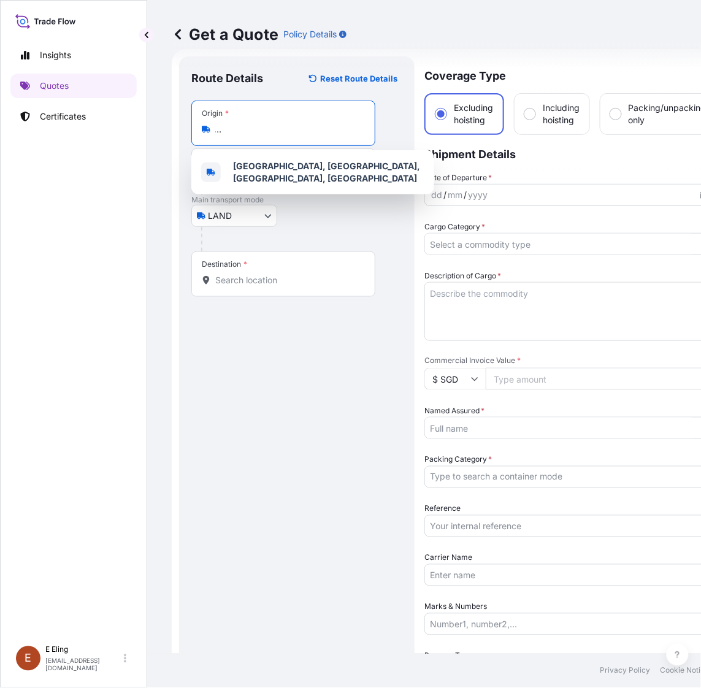
type input "A"
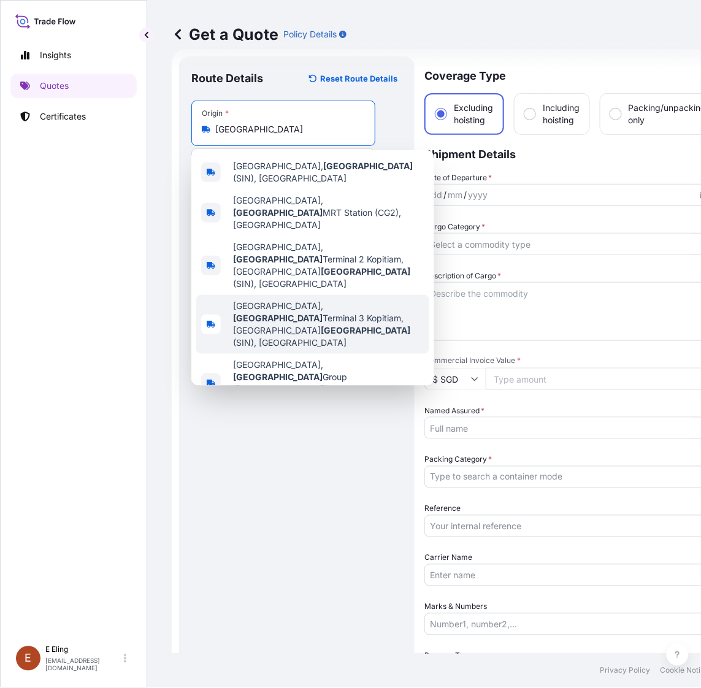
click at [326, 305] on span "[GEOGRAPHIC_DATA], [GEOGRAPHIC_DATA], [GEOGRAPHIC_DATA] ([GEOGRAPHIC_DATA]), [G…" at bounding box center [328, 324] width 191 height 49
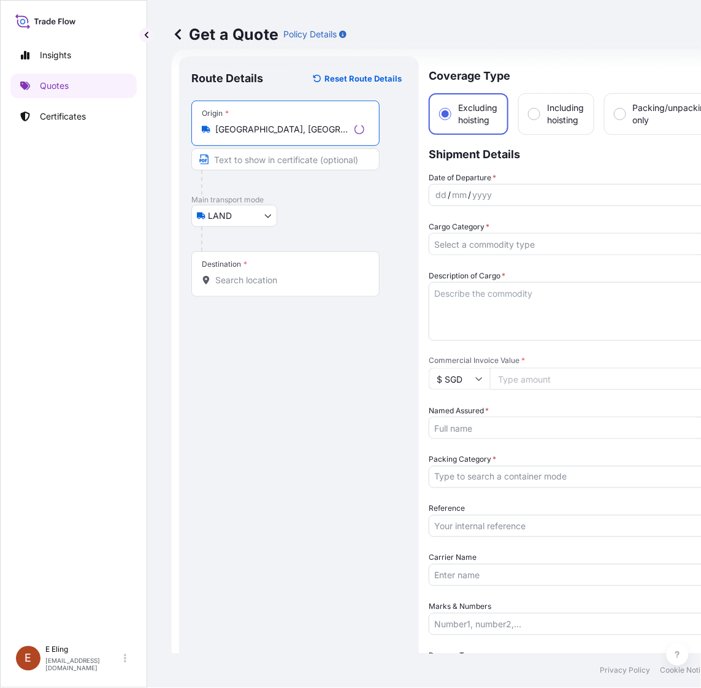
click at [319, 132] on input "[GEOGRAPHIC_DATA], [GEOGRAPHIC_DATA], [GEOGRAPHIC_DATA] ([GEOGRAPHIC_DATA]), [G…" at bounding box center [282, 129] width 134 height 12
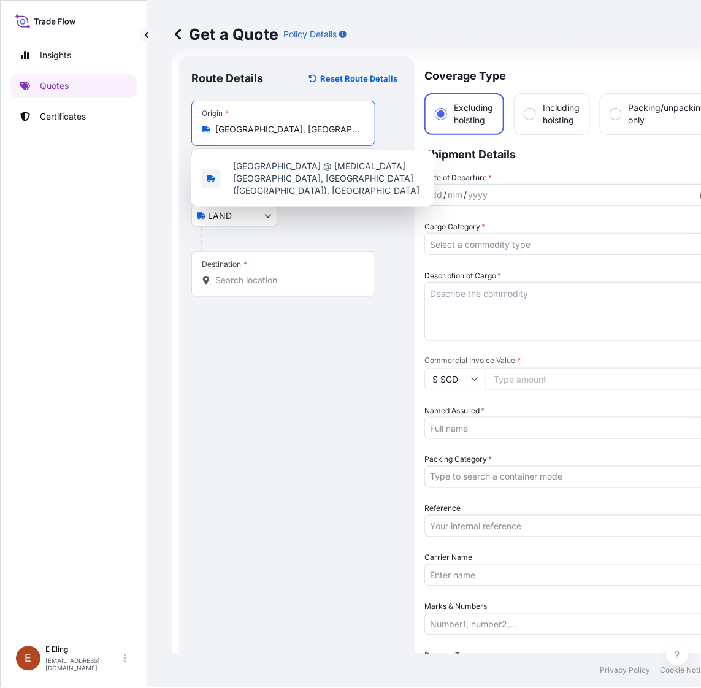
click at [333, 139] on div "Origin * [GEOGRAPHIC_DATA], [GEOGRAPHIC_DATA] [GEOGRAPHIC_DATA], [GEOGRAPHIC_DA…" at bounding box center [283, 123] width 184 height 45
click at [333, 136] on input "[GEOGRAPHIC_DATA], [GEOGRAPHIC_DATA], [GEOGRAPHIC_DATA] ([GEOGRAPHIC_DATA]), [G…" at bounding box center [287, 129] width 145 height 12
click at [341, 123] on input "[GEOGRAPHIC_DATA], [GEOGRAPHIC_DATA], [GEOGRAPHIC_DATA] ([GEOGRAPHIC_DATA]), [G…" at bounding box center [287, 129] width 145 height 12
drag, startPoint x: 299, startPoint y: 128, endPoint x: 335, endPoint y: 126, distance: 36.2
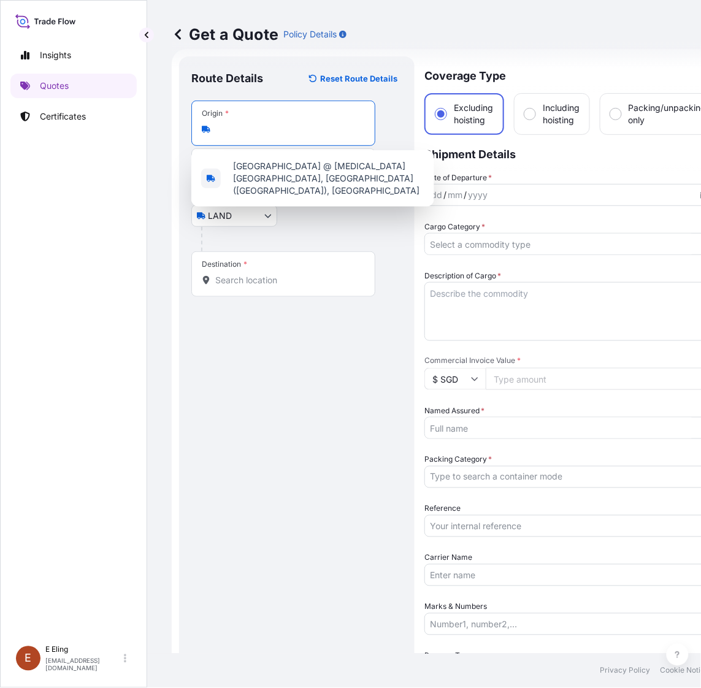
click at [335, 126] on input "[GEOGRAPHIC_DATA], [GEOGRAPHIC_DATA], [GEOGRAPHIC_DATA] ([GEOGRAPHIC_DATA]), [G…" at bounding box center [287, 129] width 145 height 12
click at [250, 128] on input "[GEOGRAPHIC_DATA], [GEOGRAPHIC_DATA], [GEOGRAPHIC_DATA] ([GEOGRAPHIC_DATA]), [G…" at bounding box center [287, 129] width 145 height 12
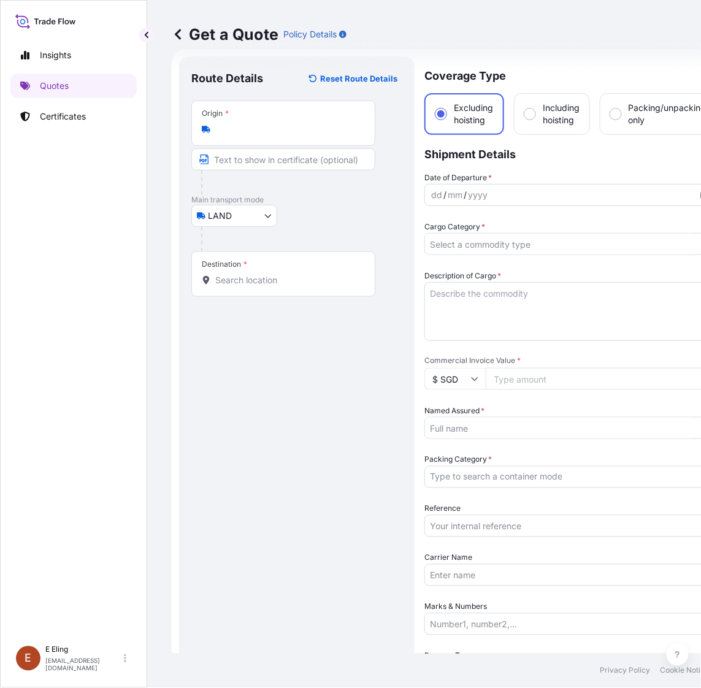
scroll to position [0, 0]
drag, startPoint x: 256, startPoint y: 132, endPoint x: 218, endPoint y: 129, distance: 38.1
click at [218, 129] on div "Origin * [GEOGRAPHIC_DATA], [GEOGRAPHIC_DATA] [GEOGRAPHIC_DATA], [GEOGRAPHIC_DA…" at bounding box center [283, 123] width 184 height 45
click at [218, 129] on input "[GEOGRAPHIC_DATA], [GEOGRAPHIC_DATA], [GEOGRAPHIC_DATA] ([GEOGRAPHIC_DATA]), [G…" at bounding box center [287, 129] width 145 height 12
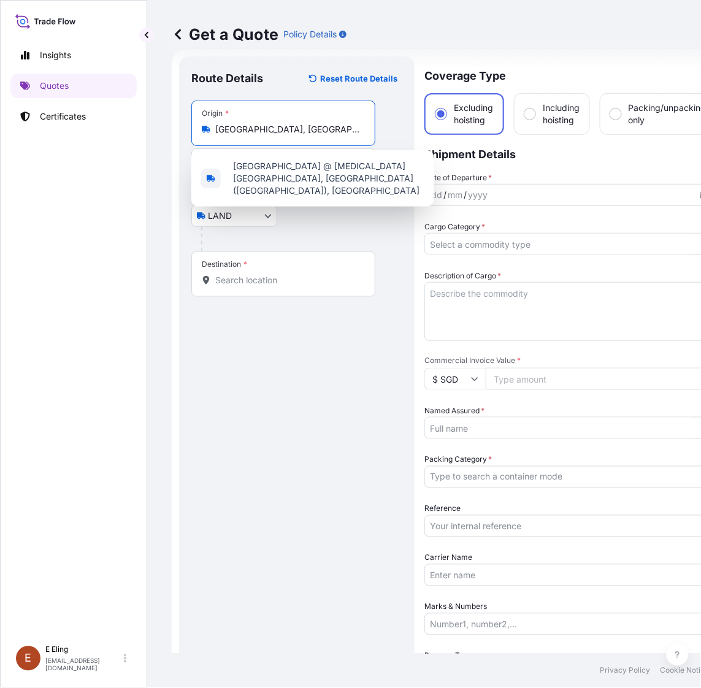
scroll to position [0, 210]
click at [256, 130] on input "[GEOGRAPHIC_DATA], [GEOGRAPHIC_DATA], [GEOGRAPHIC_DATA] ([GEOGRAPHIC_DATA]), [G…" at bounding box center [287, 129] width 145 height 12
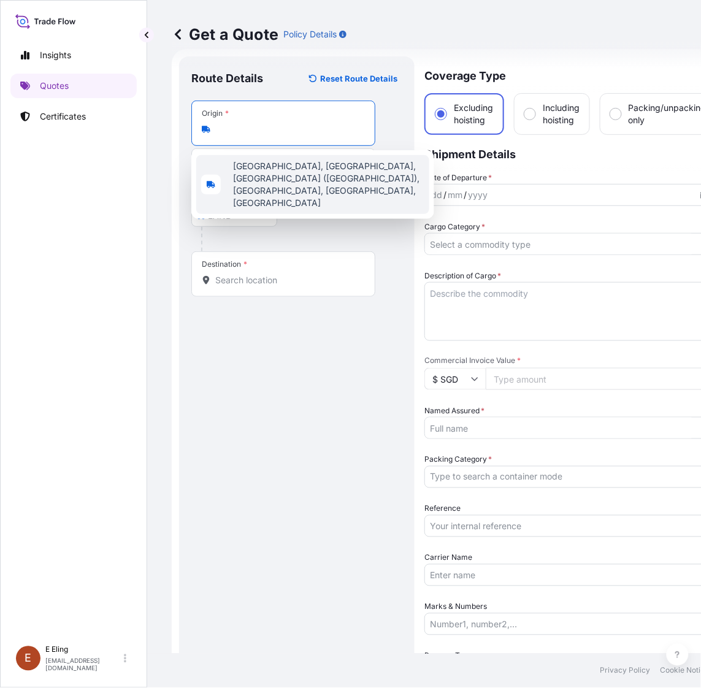
click at [348, 179] on span "[GEOGRAPHIC_DATA], [GEOGRAPHIC_DATA], [GEOGRAPHIC_DATA] ([GEOGRAPHIC_DATA]), [G…" at bounding box center [328, 184] width 191 height 49
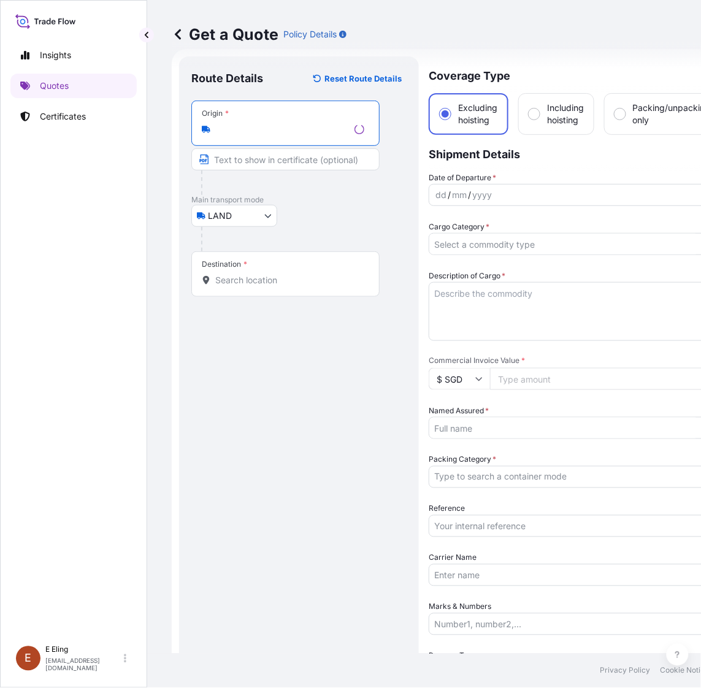
type input "[GEOGRAPHIC_DATA], [GEOGRAPHIC_DATA], [GEOGRAPHIC_DATA] ([GEOGRAPHIC_DATA]), [G…"
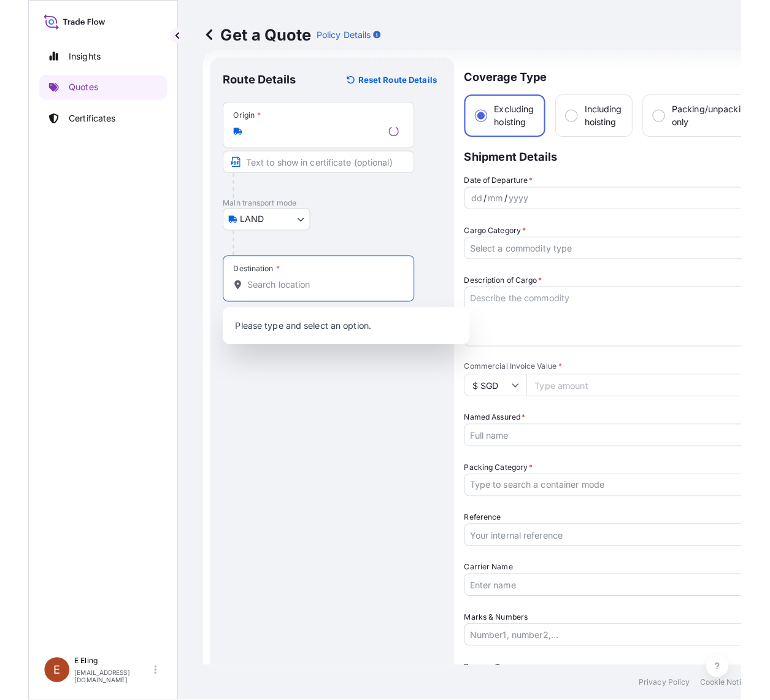
scroll to position [0, 0]
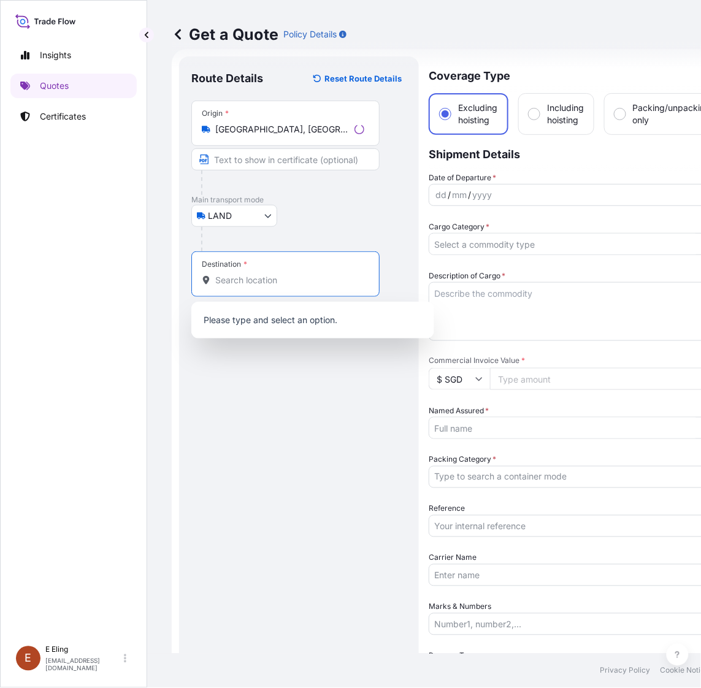
click at [274, 280] on input "Destination *" at bounding box center [289, 280] width 149 height 12
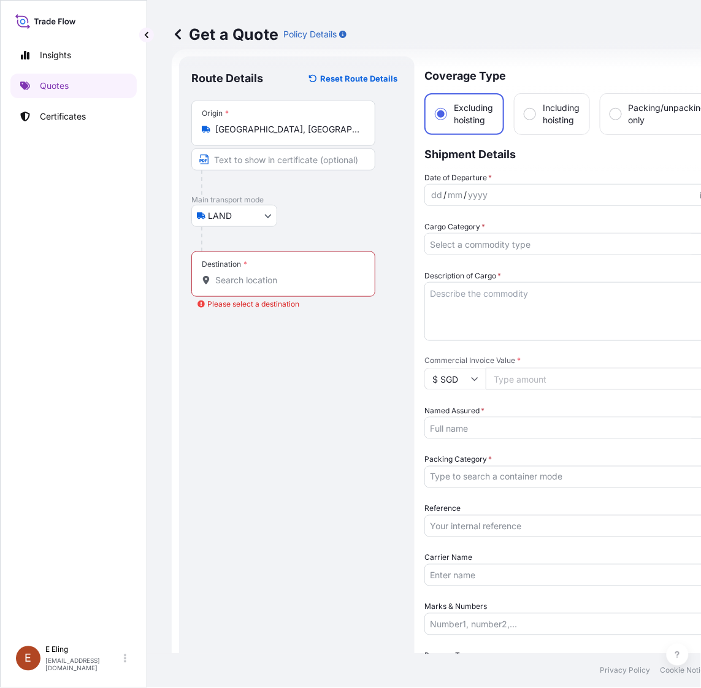
click at [235, 282] on input "Destination * Please select a destination" at bounding box center [287, 280] width 145 height 12
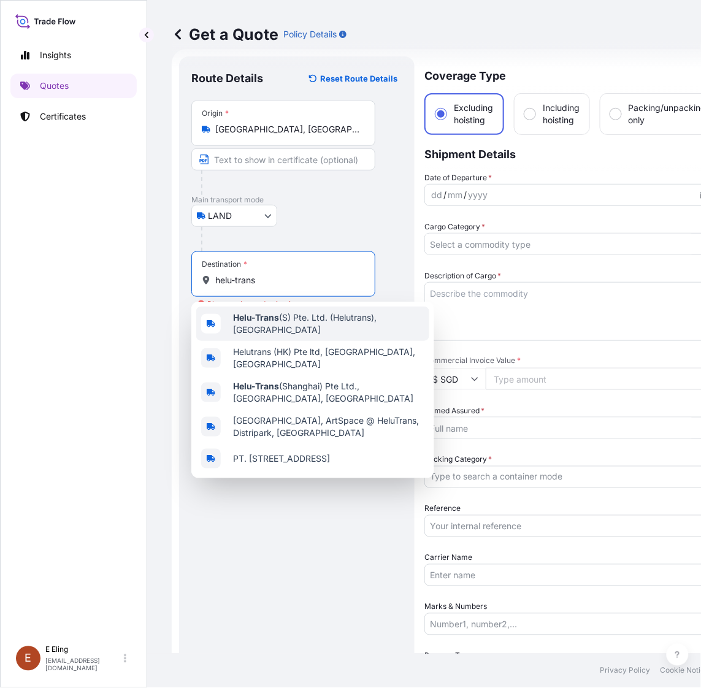
click at [291, 326] on span "Helu-Trans (S) Pte. Ltd. (Helutrans), [GEOGRAPHIC_DATA]" at bounding box center [328, 324] width 191 height 25
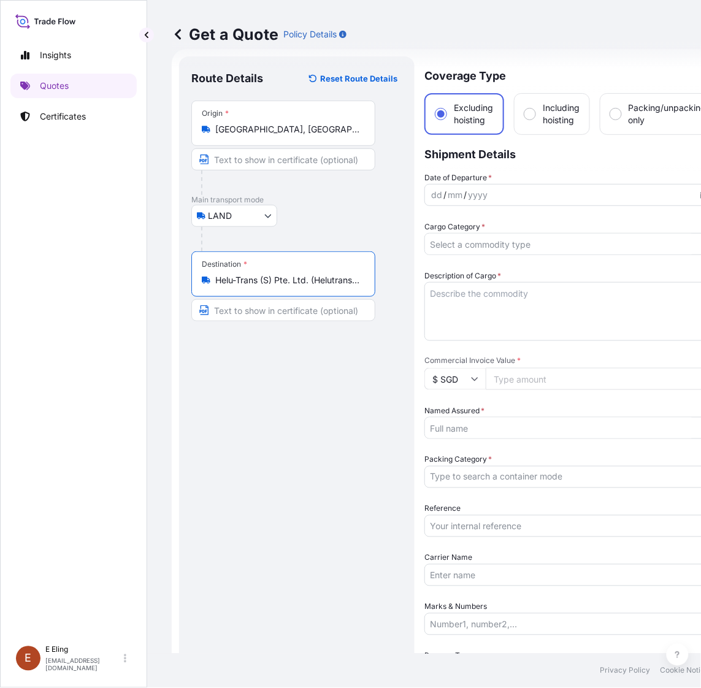
type input "Helu-Trans (S) Pte. Ltd. (Helutrans), [GEOGRAPHIC_DATA]"
click at [470, 191] on div "yyyy" at bounding box center [478, 195] width 22 height 15
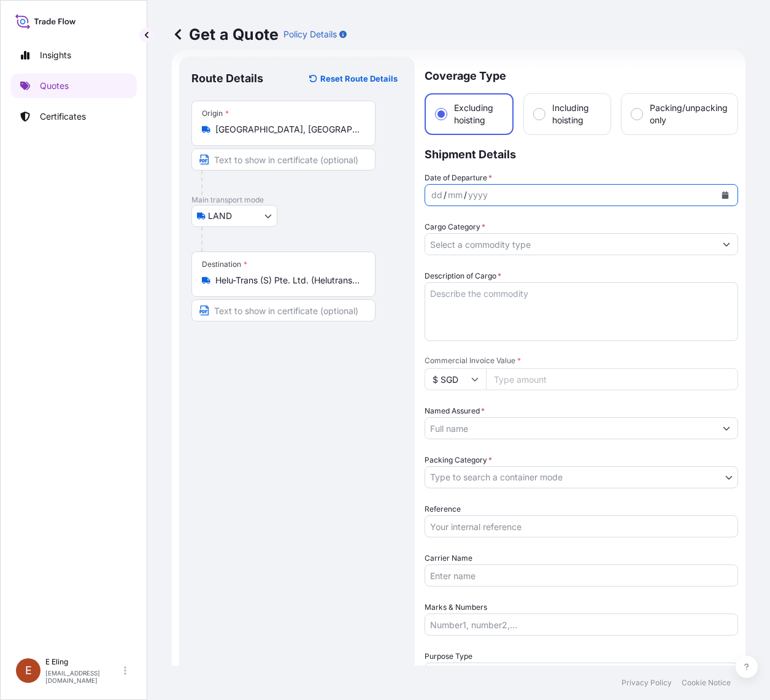
click at [712, 188] on button "Calendar" at bounding box center [725, 195] width 20 height 20
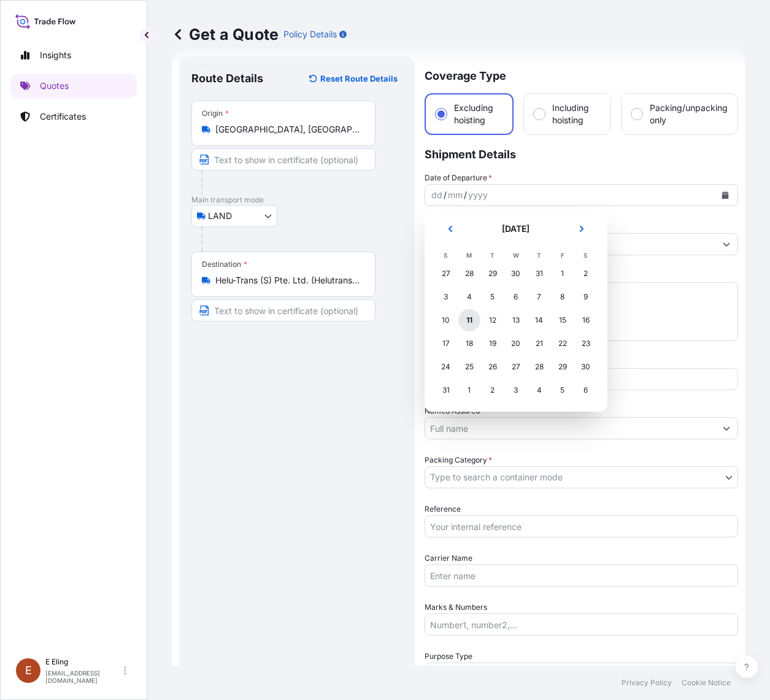
click at [467, 316] on div "11" at bounding box center [469, 320] width 22 height 22
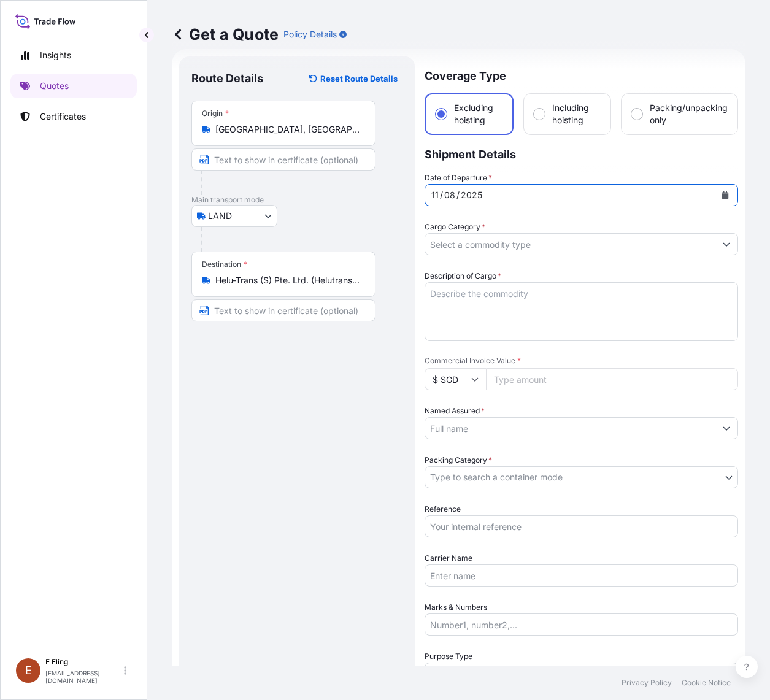
click at [456, 240] on input "Cargo Category *" at bounding box center [570, 244] width 290 height 22
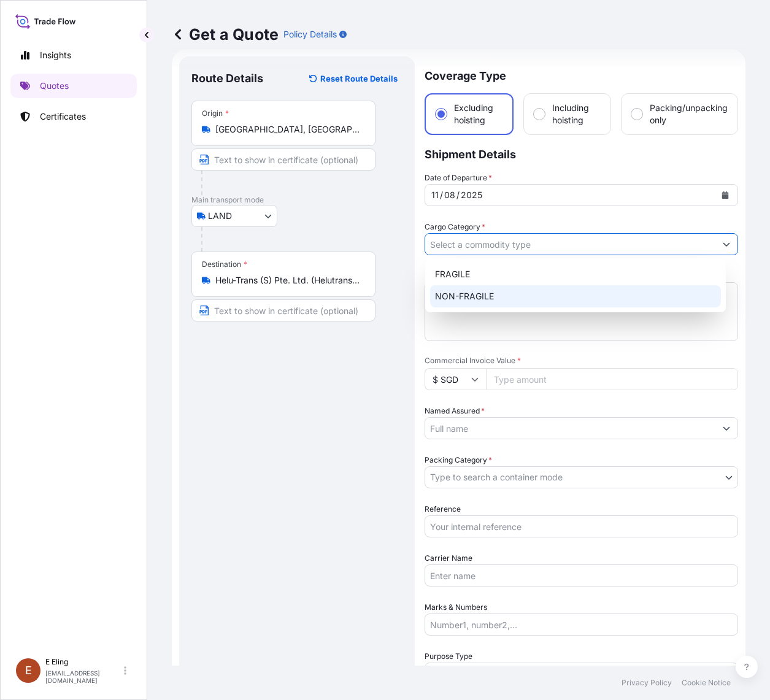
click at [464, 293] on div "NON-FRAGILE" at bounding box center [575, 296] width 291 height 22
type input "NON-FRAGILE"
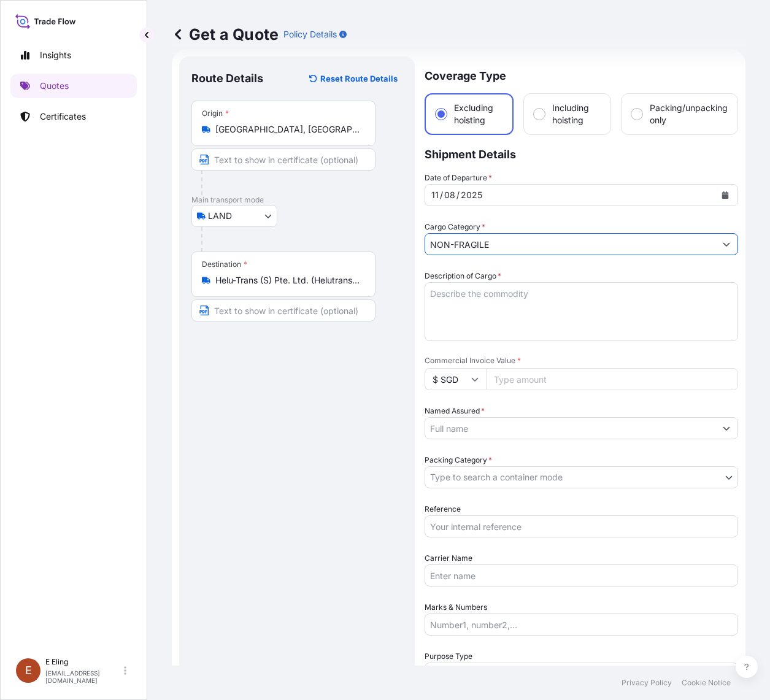
click at [461, 293] on textarea "Description of Cargo *" at bounding box center [580, 311] width 313 height 59
type textarea "i"
drag, startPoint x: 420, startPoint y: 326, endPoint x: 442, endPoint y: 322, distance: 21.8
click at [431, 326] on form "Route Details Reset Route Details Place of loading Road / [GEOGRAPHIC_DATA] / I…" at bounding box center [458, 465] width 573 height 832
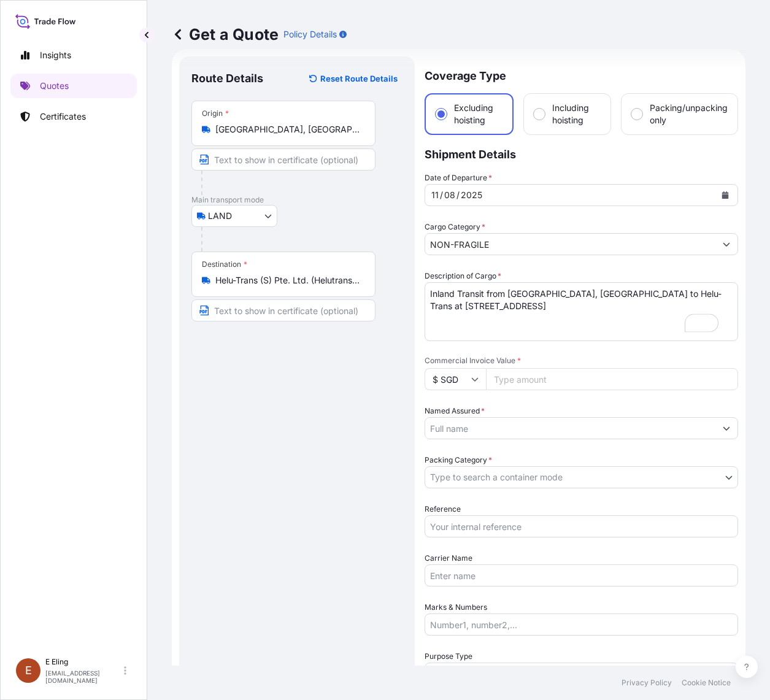
click at [442, 322] on textarea "Inland Transit from [GEOGRAPHIC_DATA], [GEOGRAPHIC_DATA] to Helu-Trans at [STRE…" at bounding box center [580, 311] width 313 height 59
paste textarea "ITEM ID: DCNYS ARTIST: [PERSON_NAME] TITLE: [PERSON_NAME] YEAR: 1960 ORIGIN: [G…"
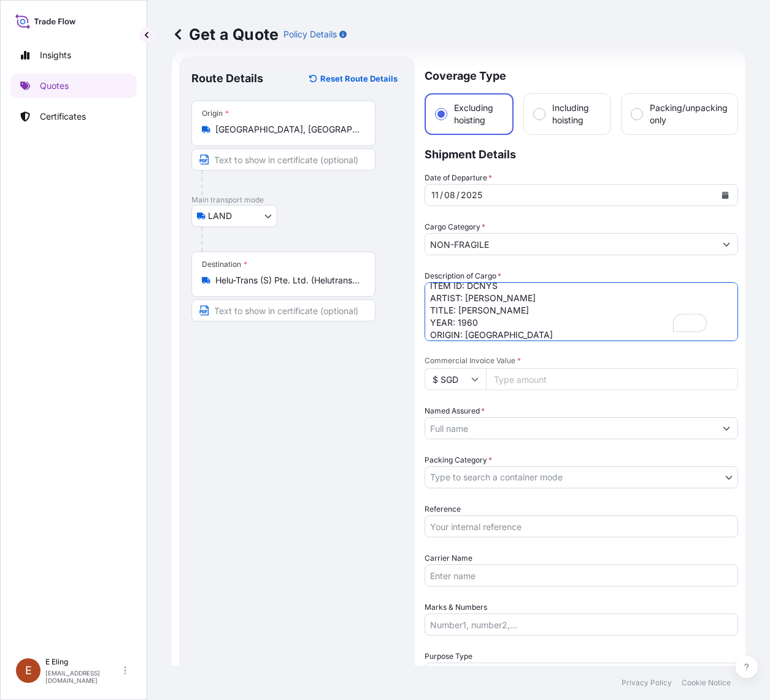
type textarea "Inland Transit from [GEOGRAPHIC_DATA], [GEOGRAPHIC_DATA] to Helu-Trans at [STRE…"
click at [519, 372] on input "Commercial Invoice Value *" at bounding box center [612, 379] width 252 height 22
type input "225000"
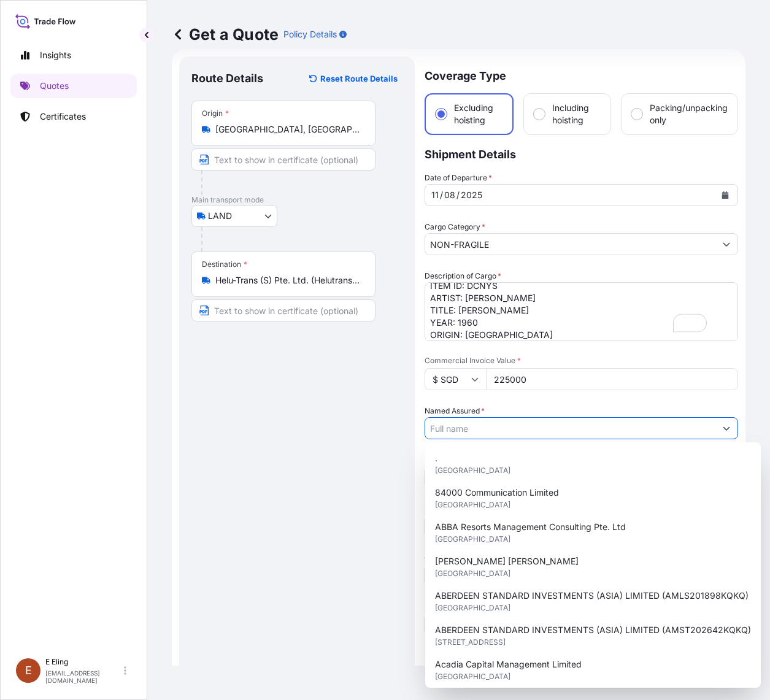
click at [511, 418] on input "Named Assured *" at bounding box center [570, 428] width 290 height 22
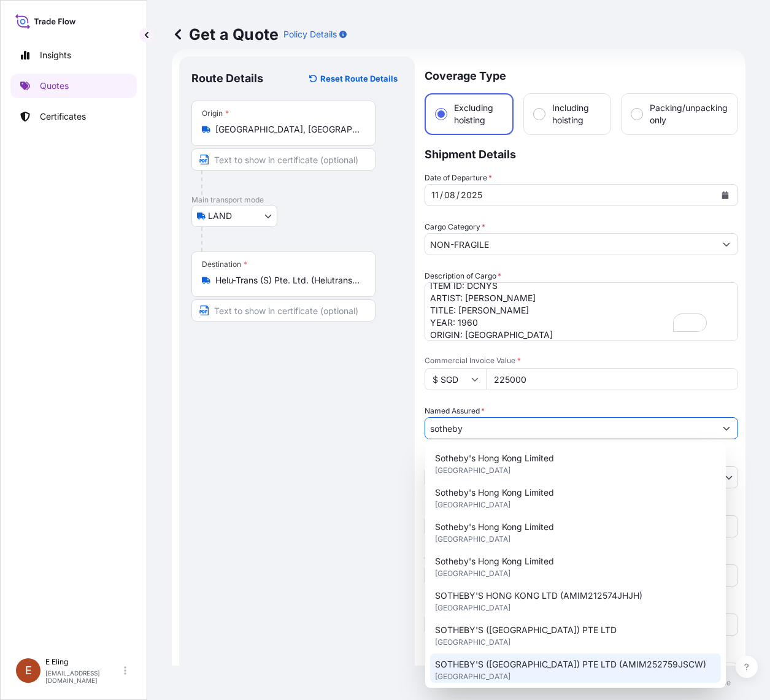
click at [583, 664] on span "SOTHEBY'S ([GEOGRAPHIC_DATA]) PTE LTD (AMIM252759JSCW)" at bounding box center [570, 664] width 271 height 12
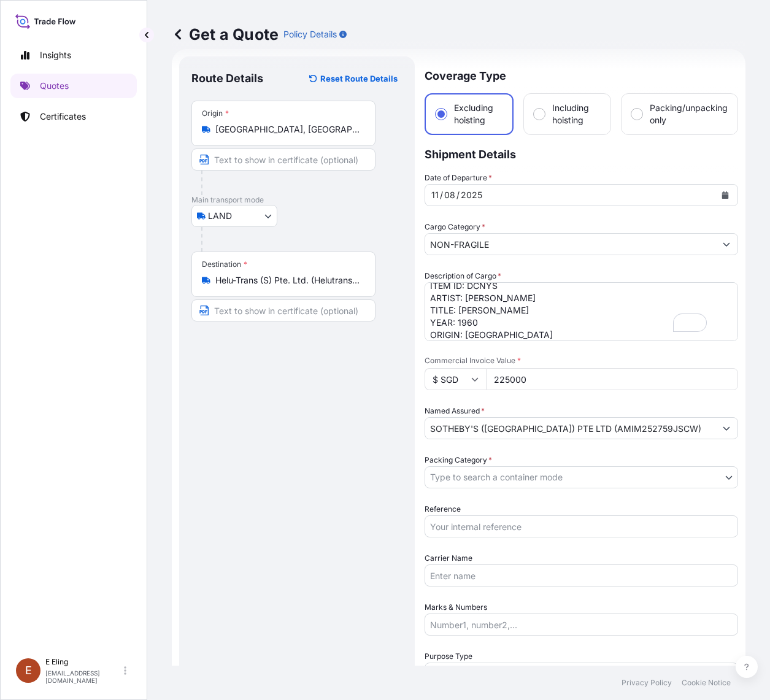
click at [576, 424] on input "SOTHEBY'S ([GEOGRAPHIC_DATA]) PTE LTD (AMIM252759JSCW)" at bounding box center [570, 428] width 290 height 22
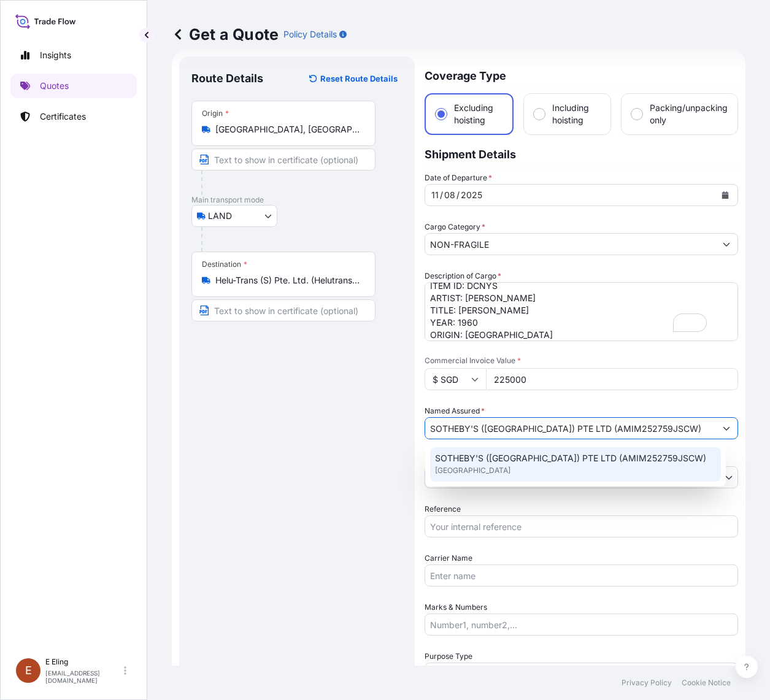
drag, startPoint x: 578, startPoint y: 425, endPoint x: 657, endPoint y: 427, distance: 79.2
click at [657, 427] on input "SOTHEBY'S ([GEOGRAPHIC_DATA]) PTE LTD (AMIM252759JSCW)" at bounding box center [570, 428] width 290 height 22
paste input "DS253395CWJS"
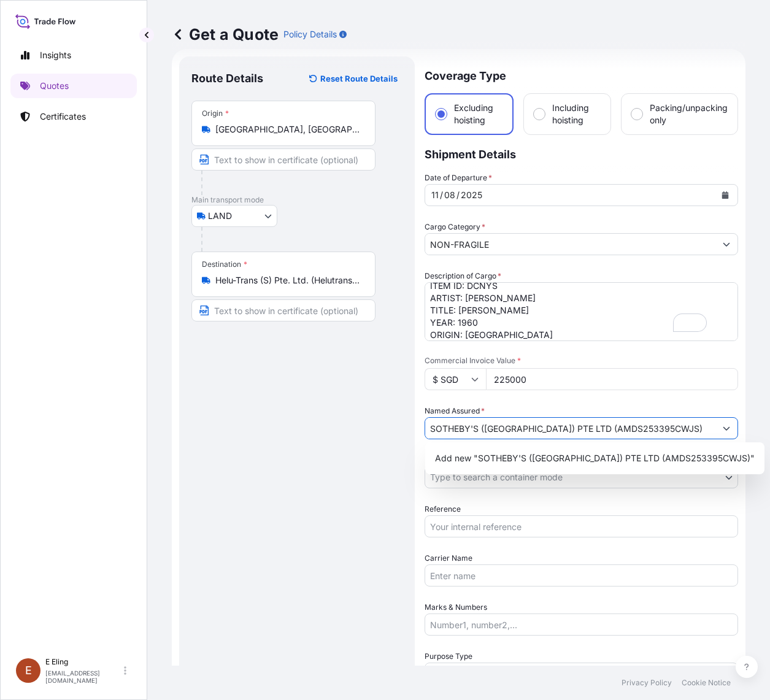
type input "SOTHEBY'S ([GEOGRAPHIC_DATA]) PTE LTD (AMDS253395CWJS)"
click at [504, 535] on input "Reference" at bounding box center [580, 526] width 313 height 22
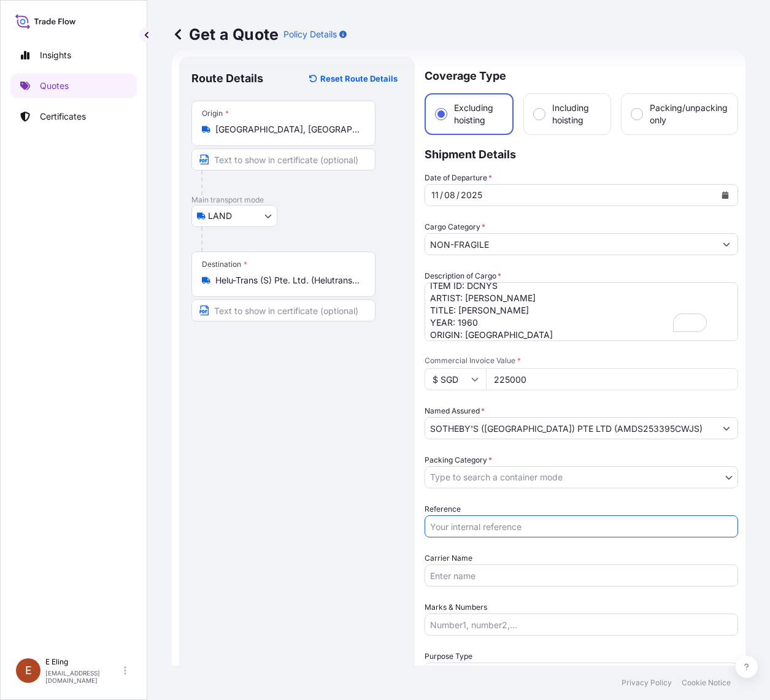
paste input "AMDS253395CWJS"
type input "AMDS253395CWJS"
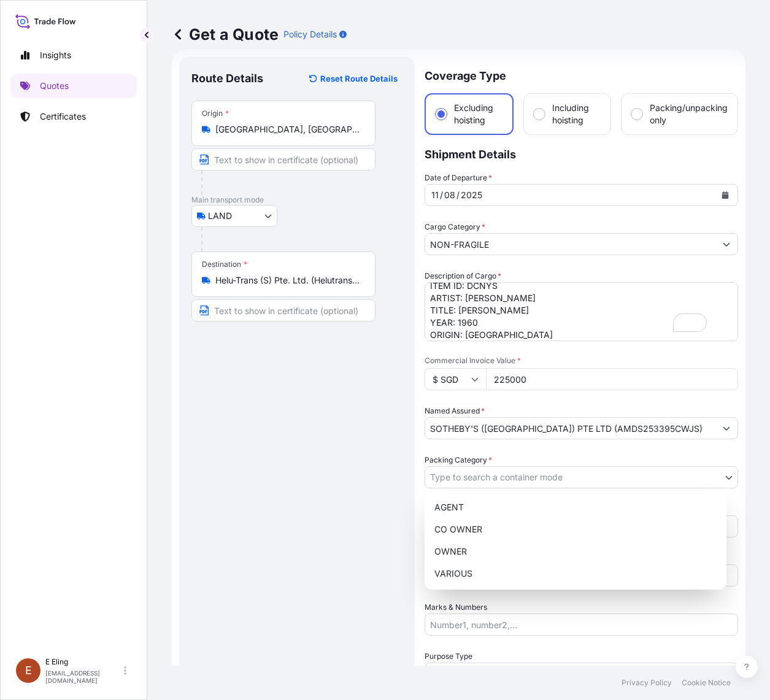
click at [498, 479] on body "1 option available. 0 options available. 1 option available. Insights Quotes Ce…" at bounding box center [385, 350] width 770 height 700
click at [471, 550] on div "OWNER" at bounding box center [575, 551] width 292 height 22
select select "27"
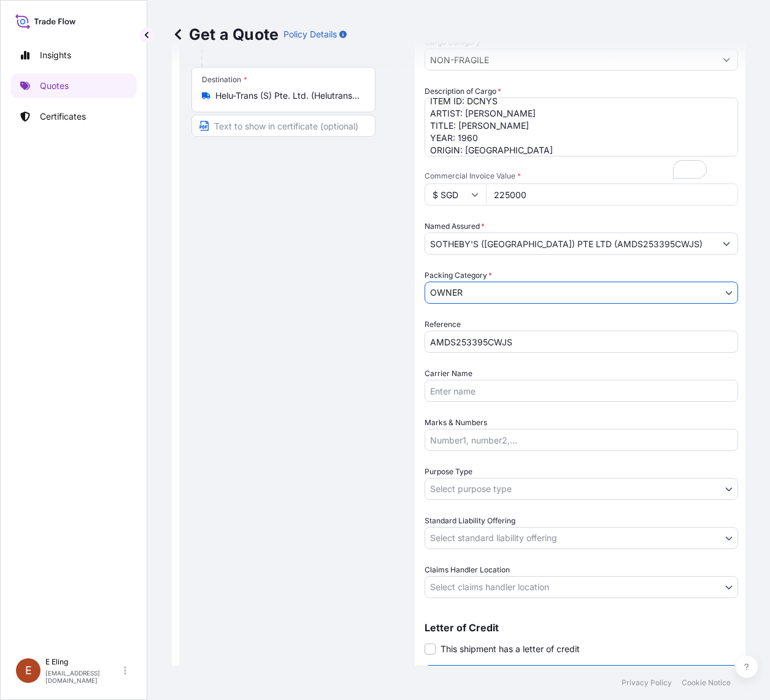
scroll to position [0, 0]
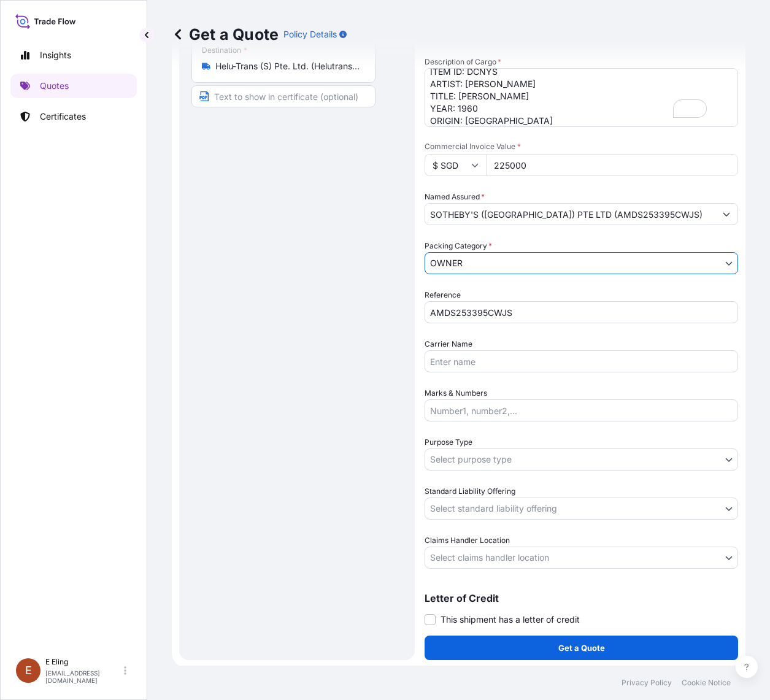
click at [491, 503] on body "0 options available. 1 option available. Insights Quotes Certificates [PERSON_N…" at bounding box center [385, 350] width 770 height 700
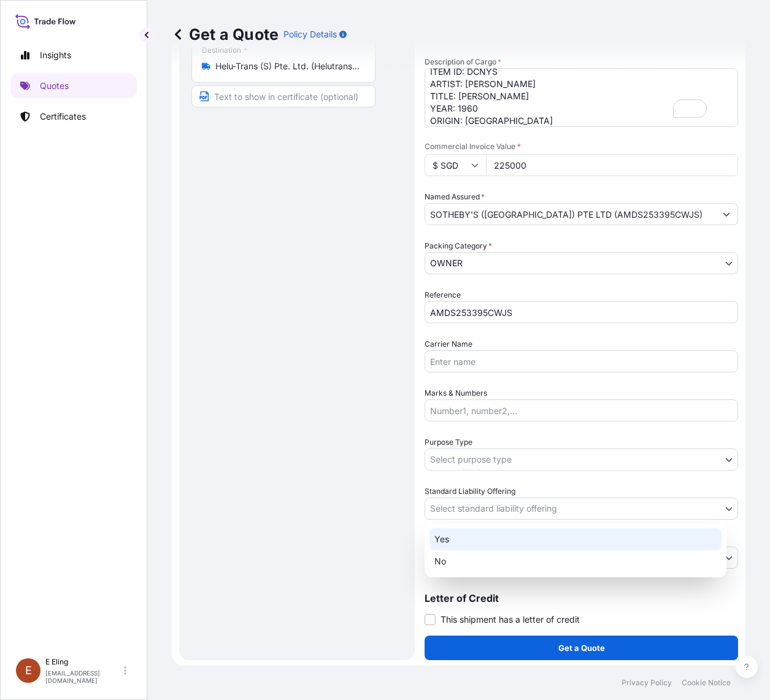
click at [480, 540] on div "Yes" at bounding box center [575, 539] width 292 height 22
select select "Yes"
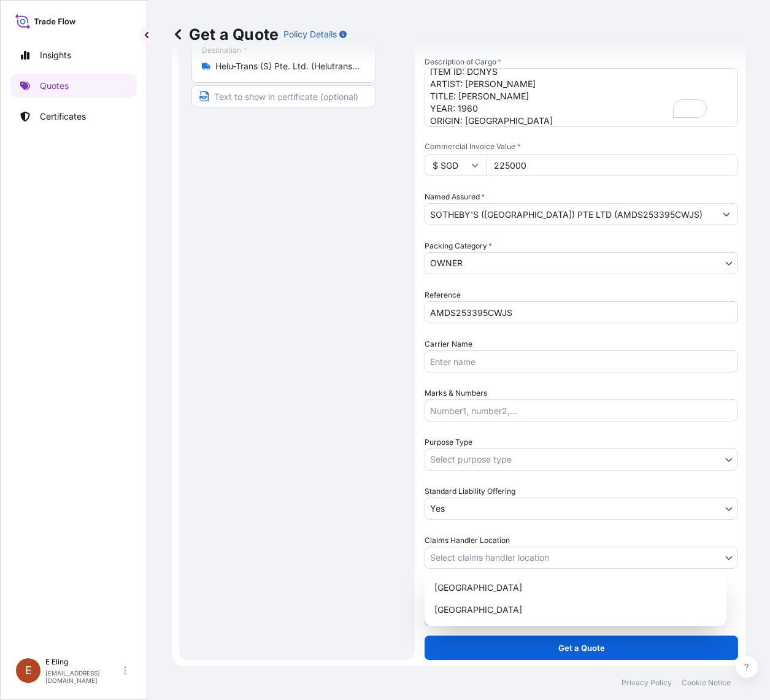
click at [475, 556] on body "1 option available. Insights Quotes Certificates [PERSON_NAME] [EMAIL_ADDRESS][…" at bounding box center [385, 350] width 770 height 700
click at [473, 607] on div "[GEOGRAPHIC_DATA]" at bounding box center [575, 610] width 292 height 22
select select "[GEOGRAPHIC_DATA]"
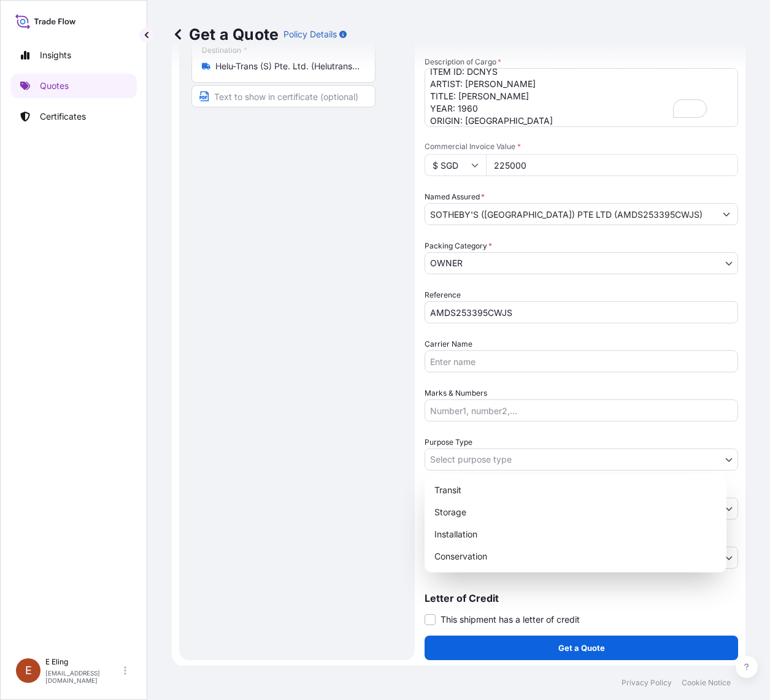
click at [484, 469] on body "Insights Quotes Certificates [PERSON_NAME] [EMAIL_ADDRESS][DOMAIN_NAME] Get a Q…" at bounding box center [385, 350] width 770 height 700
click at [471, 492] on div "Transit" at bounding box center [575, 490] width 292 height 22
select select "Transit"
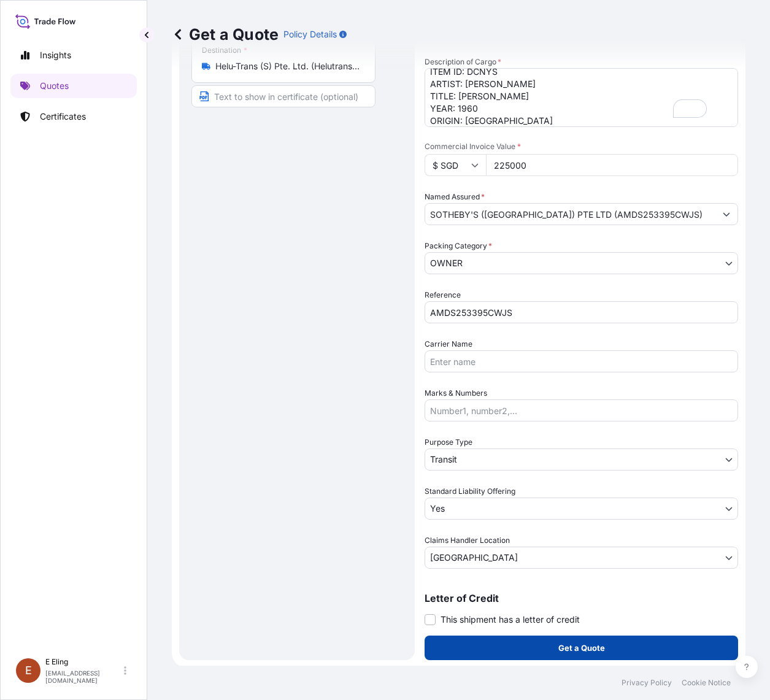
click at [534, 642] on button "Get a Quote" at bounding box center [580, 647] width 313 height 25
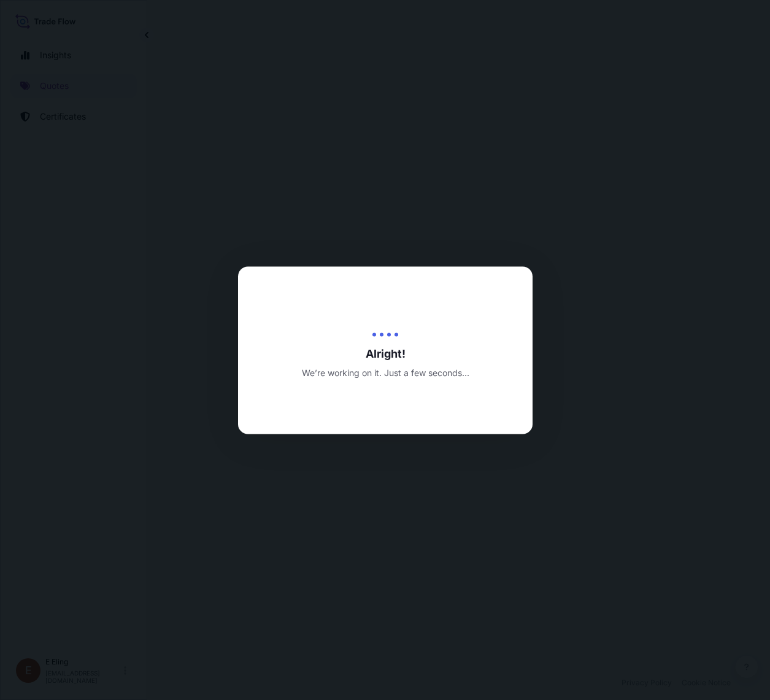
select select "LAND"
select select "27"
select select "Transit"
select select "Yes"
select select "[GEOGRAPHIC_DATA]"
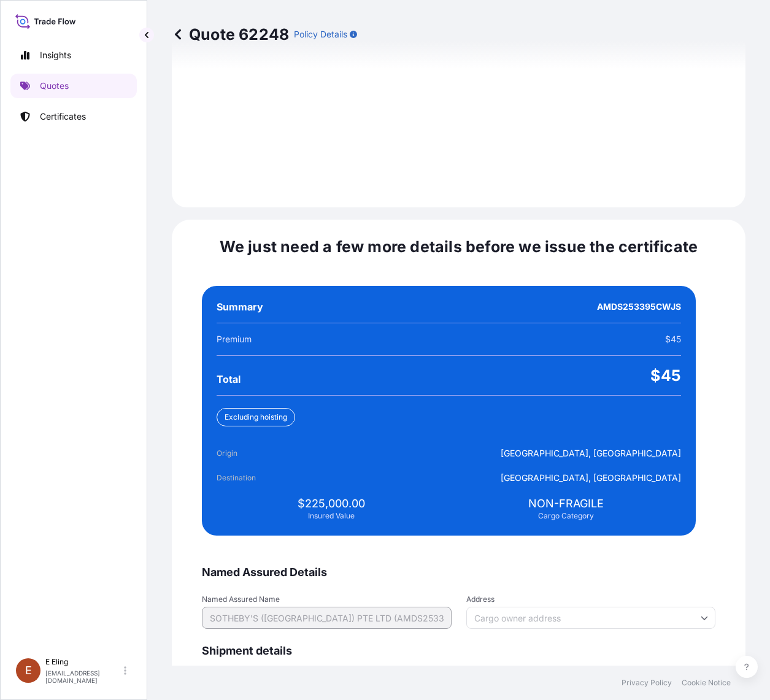
scroll to position [2625, 0]
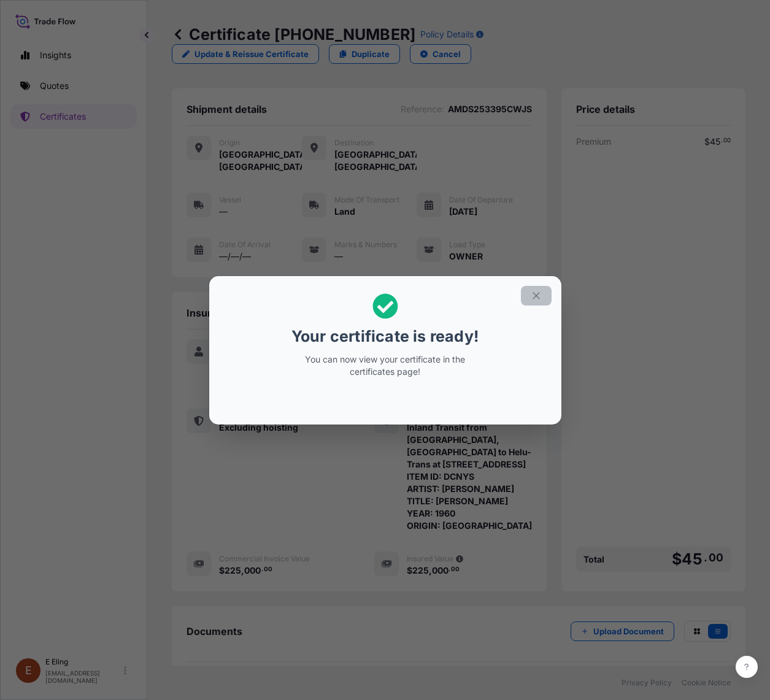
click at [532, 296] on icon "button" at bounding box center [535, 295] width 11 height 11
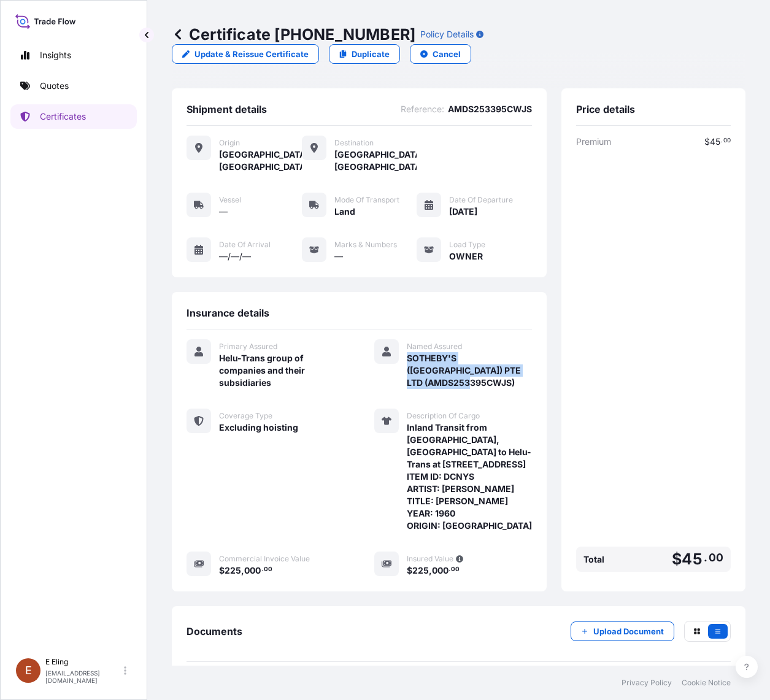
drag, startPoint x: 397, startPoint y: 358, endPoint x: 511, endPoint y: 388, distance: 117.4
click at [511, 388] on div "Primary Assured Helu-Trans group of companies and their subsidiaries Named Assu…" at bounding box center [358, 457] width 345 height 237
copy span "SOTHEBY'S ([GEOGRAPHIC_DATA]) PTE LTD (AMDS253395CWJS)"
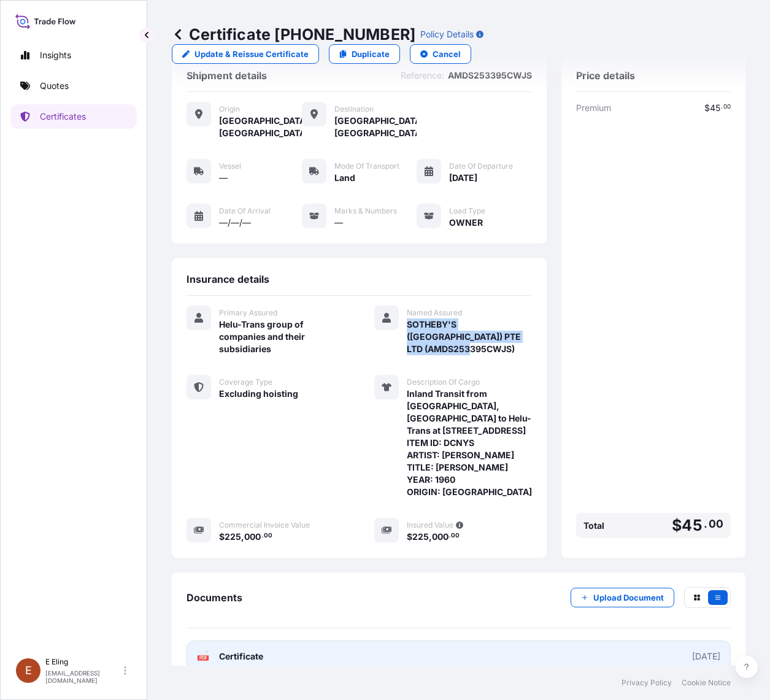
scroll to position [52, 0]
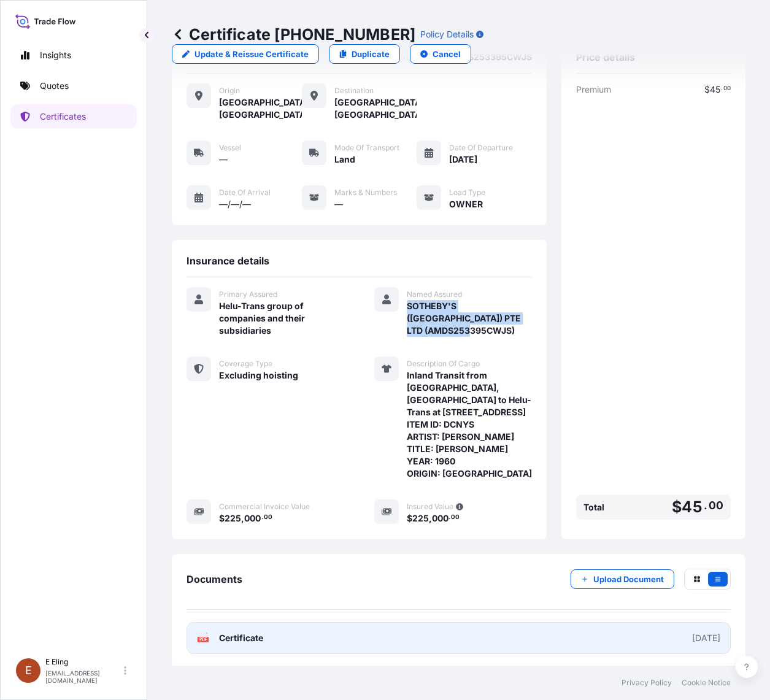
click at [542, 627] on link "PDF Certificate [DATE]" at bounding box center [458, 638] width 544 height 32
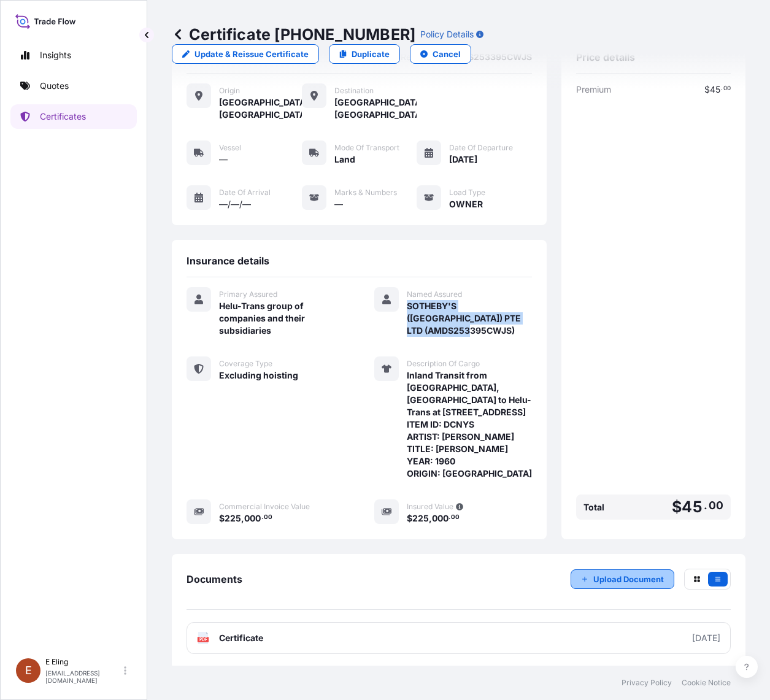
click at [630, 575] on p "Upload Document" at bounding box center [628, 579] width 71 height 12
click at [617, 573] on p "Upload Document" at bounding box center [628, 579] width 71 height 12
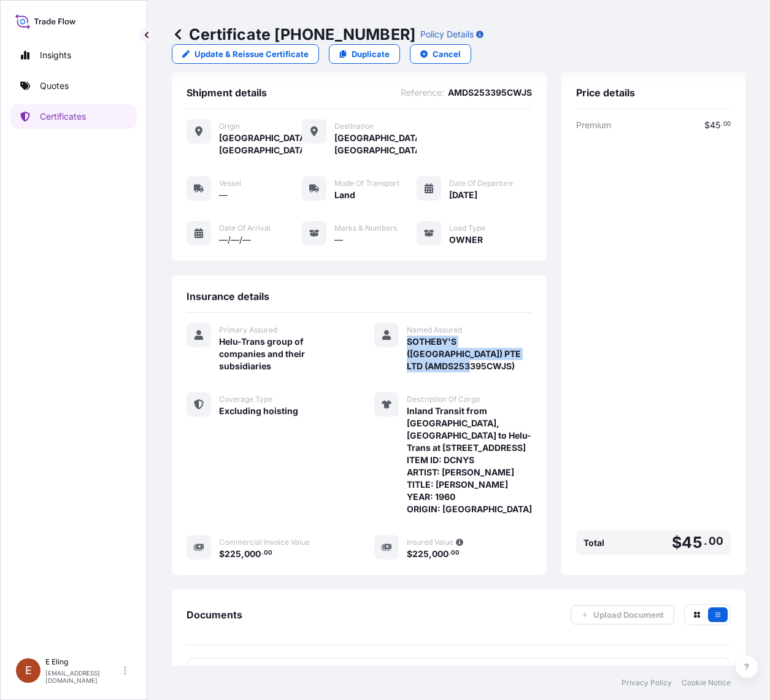
scroll to position [0, 0]
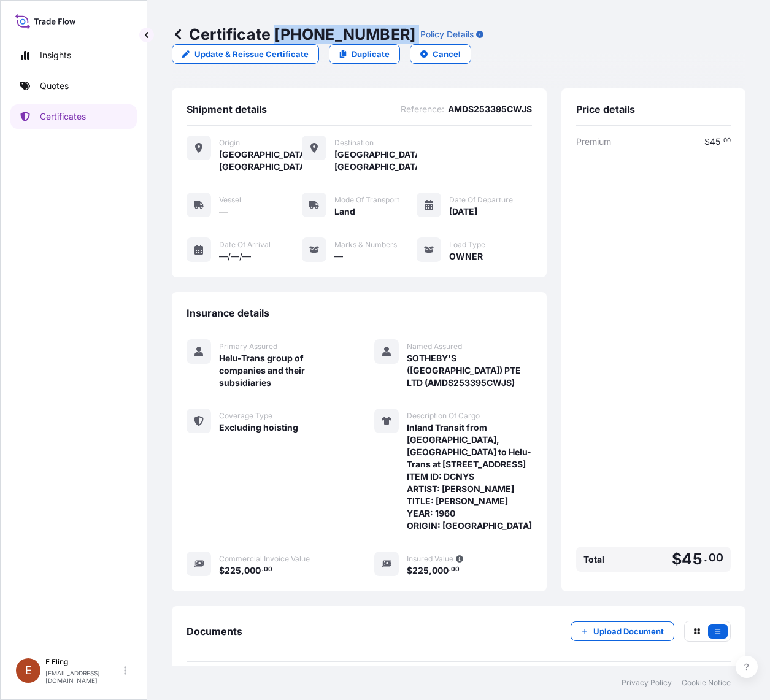
copy p "[PHONE_NUMBER]"
drag, startPoint x: 274, startPoint y: 31, endPoint x: 385, endPoint y: 32, distance: 111.6
click at [385, 32] on div "Certificate [PHONE_NUMBER] Policy Details" at bounding box center [328, 35] width 312 height 20
click at [669, 455] on div "Premium $ 45 . 00 Total $ 45 . 00" at bounding box center [653, 356] width 155 height 441
